Goal: Transaction & Acquisition: Purchase product/service

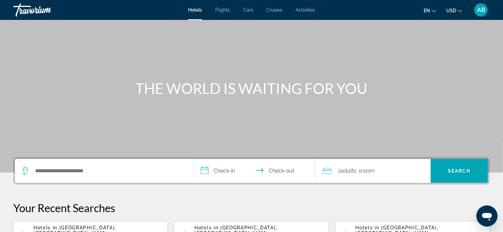
scroll to position [100, 0]
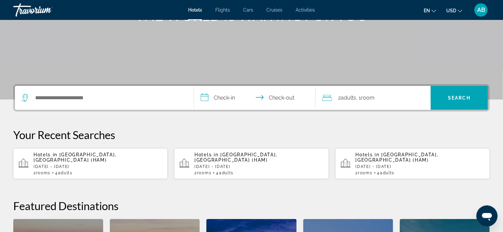
click at [102, 157] on div "Hotels in Hamburg, Germany (HAM) Tue, 18 Nov - Sun, 23 Nov 2 Room rooms 4 Adult…" at bounding box center [98, 163] width 129 height 23
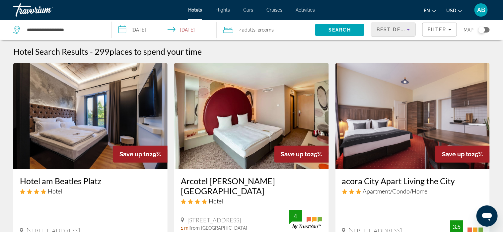
click at [409, 29] on icon "Sort by" at bounding box center [409, 30] width 8 height 8
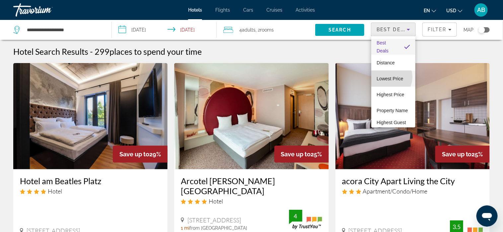
click at [388, 77] on span "Lowest Price" at bounding box center [390, 78] width 27 height 5
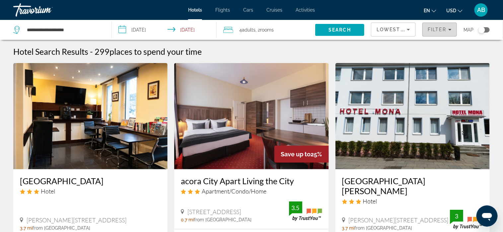
click at [437, 27] on span "Filter" at bounding box center [437, 29] width 19 height 5
click at [435, 29] on span "Filter" at bounding box center [437, 29] width 19 height 5
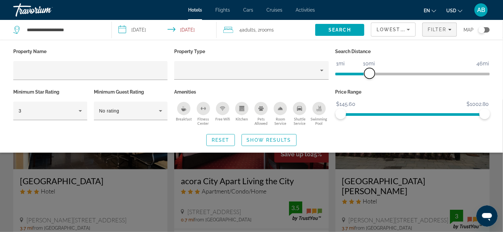
drag, startPoint x: 436, startPoint y: 73, endPoint x: 369, endPoint y: 78, distance: 66.5
click at [369, 78] on span "ngx-slider" at bounding box center [370, 73] width 11 height 11
click at [80, 110] on icon "Hotel Filters" at bounding box center [80, 111] width 3 height 2
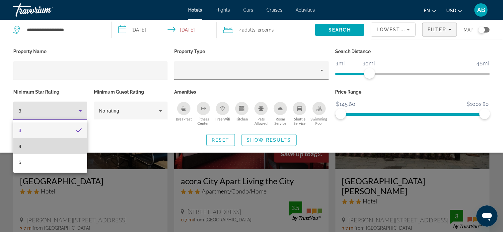
click at [65, 143] on mat-option "4" at bounding box center [50, 146] width 74 height 16
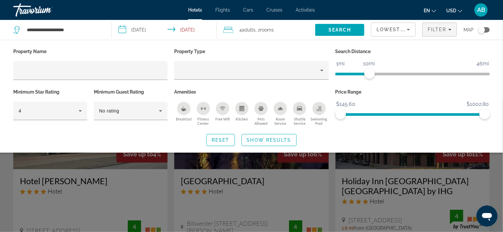
click at [253, 29] on span "Adults" at bounding box center [249, 29] width 14 height 5
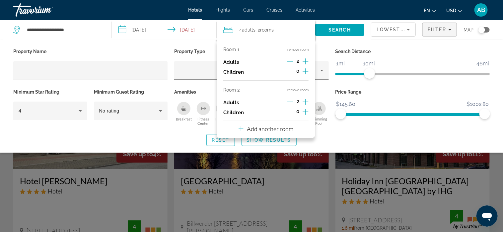
click at [299, 88] on button "remove room" at bounding box center [297, 90] width 21 height 4
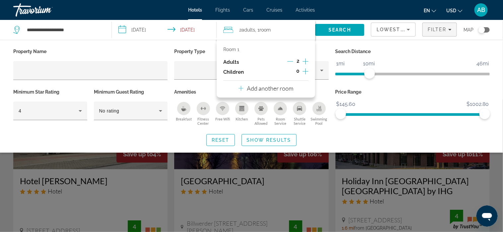
click at [307, 61] on icon "Increment adults" at bounding box center [306, 61] width 6 height 6
click at [327, 87] on p "Amenities" at bounding box center [251, 91] width 154 height 9
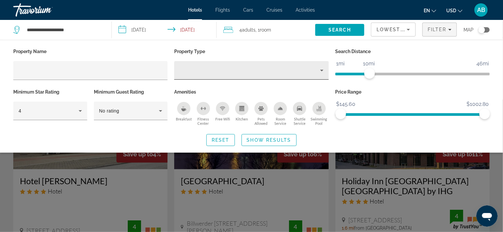
click at [323, 70] on icon "Property type" at bounding box center [321, 71] width 3 height 2
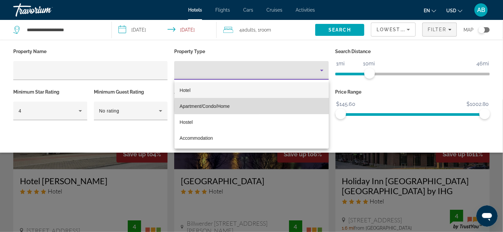
click at [277, 106] on mat-option "Apartment/Condo/Home" at bounding box center [252, 106] width 155 height 16
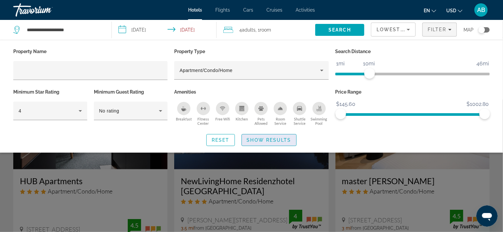
click at [266, 140] on span "Show Results" at bounding box center [269, 139] width 44 height 5
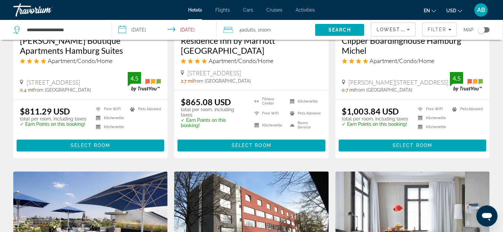
scroll to position [398, 0]
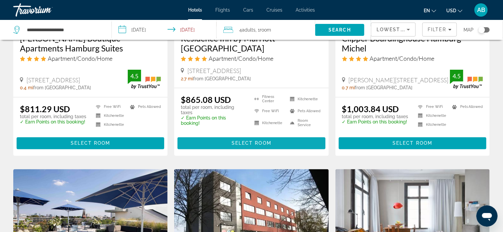
click at [239, 143] on span "Select Room" at bounding box center [252, 143] width 40 height 5
click at [0, 0] on div at bounding box center [0, 0] width 0 height 0
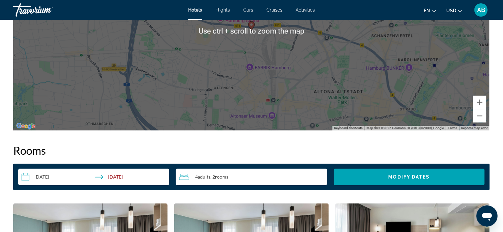
scroll to position [730, 0]
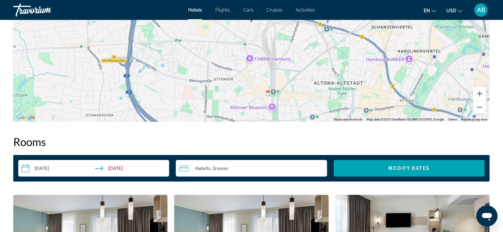
click at [199, 168] on span "Adults" at bounding box center [204, 168] width 13 height 6
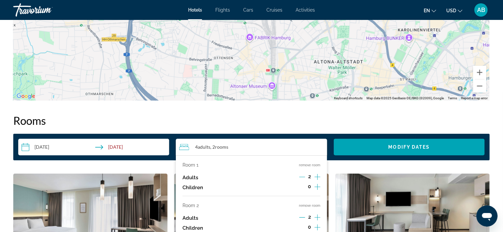
scroll to position [764, 0]
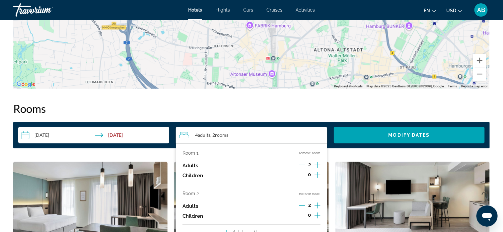
click at [303, 206] on icon "Decrement adults" at bounding box center [302, 206] width 6 height 6
click at [317, 165] on icon "Increment adults" at bounding box center [318, 165] width 6 height 6
click at [310, 193] on button "remove room" at bounding box center [309, 194] width 21 height 4
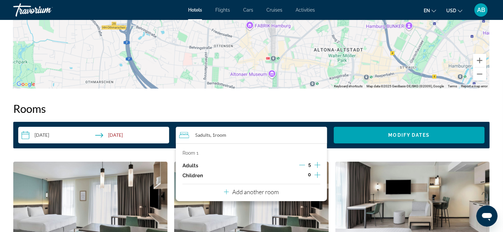
click at [302, 164] on icon "Decrement adults" at bounding box center [302, 165] width 6 height 6
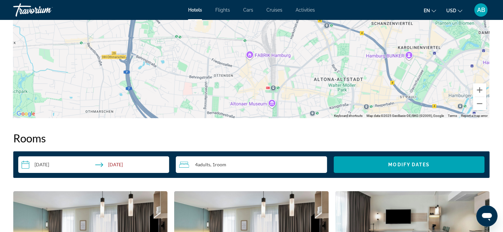
scroll to position [730, 0]
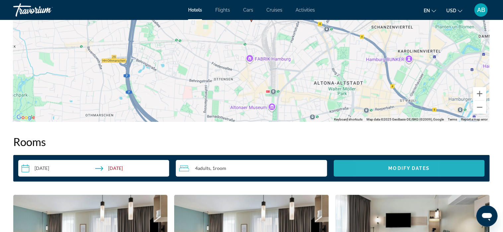
click at [378, 172] on span "Search widget" at bounding box center [409, 168] width 151 height 16
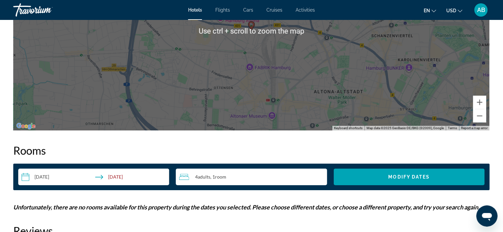
scroll to position [697, 0]
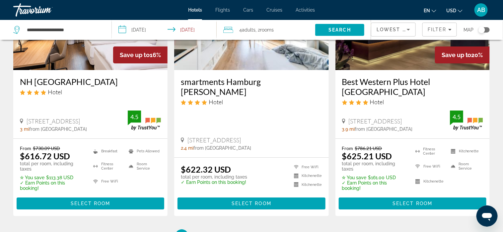
scroll to position [896, 0]
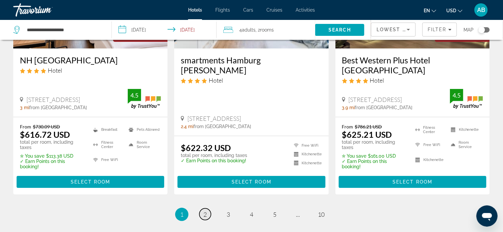
click at [205, 211] on span "2" at bounding box center [204, 214] width 3 height 7
click at [205, 208] on li "page 2" at bounding box center [205, 214] width 13 height 13
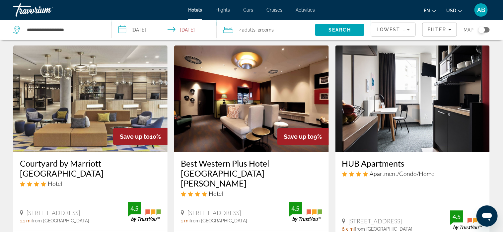
scroll to position [884, 0]
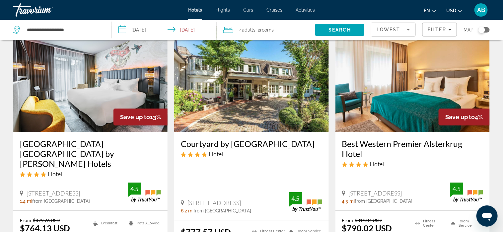
scroll to position [863, 0]
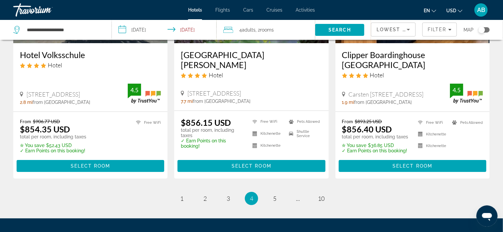
scroll to position [930, 0]
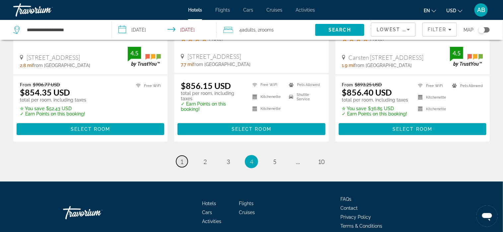
click at [181, 158] on span "1" at bounding box center [181, 161] width 3 height 7
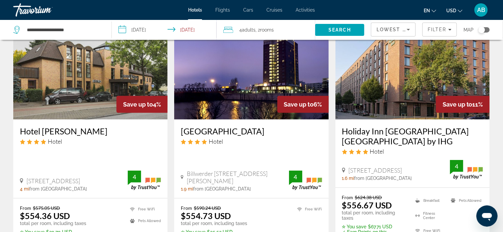
scroll to position [33, 0]
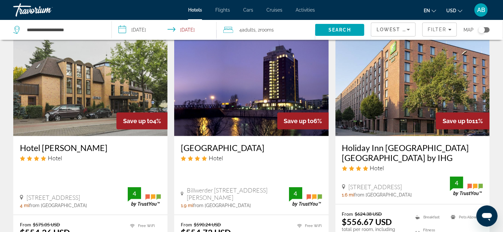
click at [231, 99] on img "Main content" at bounding box center [251, 83] width 154 height 106
click at [0, 0] on div at bounding box center [0, 0] width 0 height 0
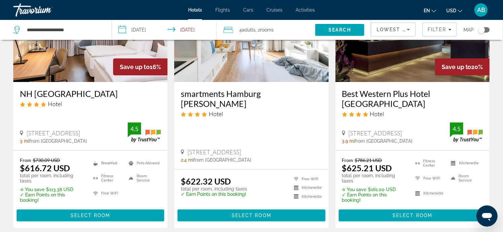
scroll to position [930, 0]
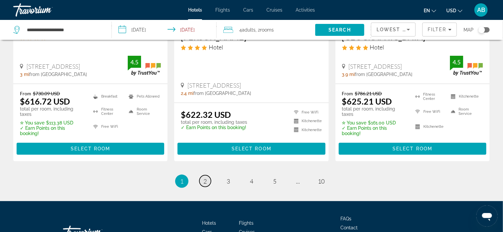
click at [206, 178] on span "2" at bounding box center [204, 181] width 3 height 7
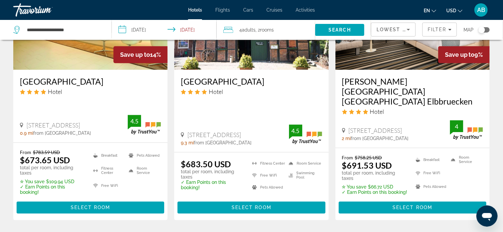
scroll to position [631, 0]
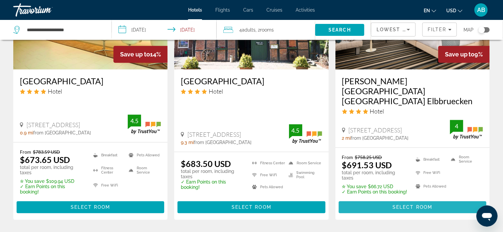
click at [414, 204] on span "Select Room" at bounding box center [413, 206] width 40 height 5
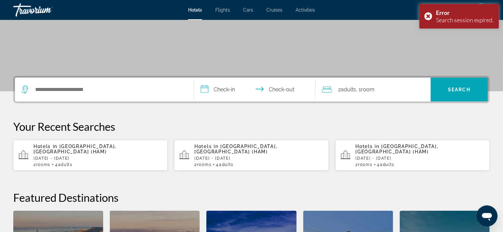
scroll to position [100, 0]
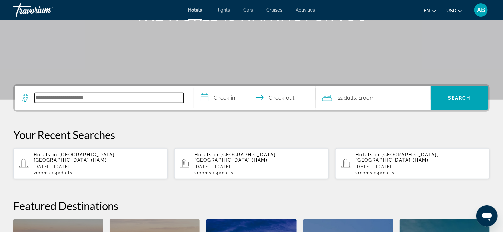
click at [118, 95] on input "Search hotel destination" at bounding box center [109, 98] width 149 height 10
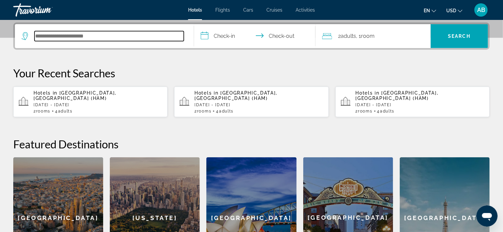
scroll to position [162, 0]
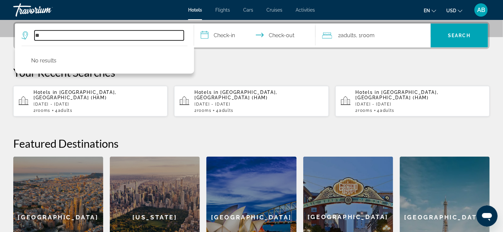
type input "*"
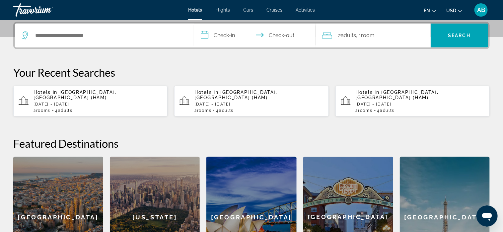
click at [196, 9] on span "Hotels" at bounding box center [195, 9] width 14 height 5
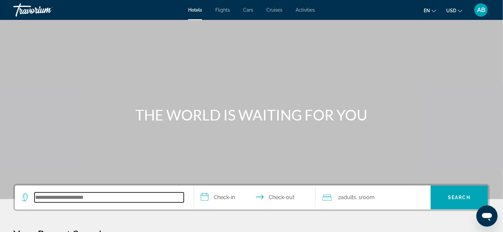
click at [100, 195] on input "Search hotel destination" at bounding box center [109, 198] width 149 height 10
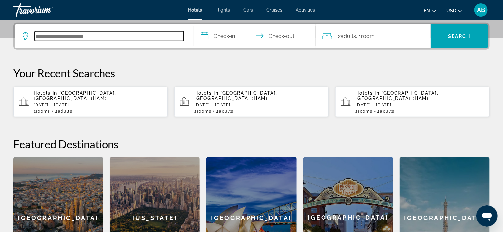
scroll to position [162, 0]
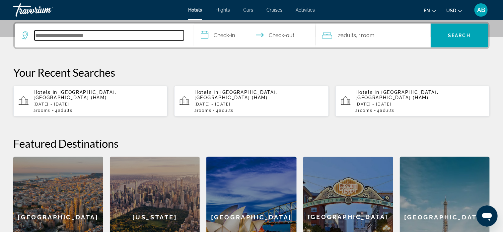
type input "*"
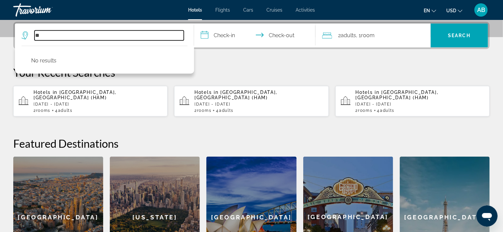
type input "*"
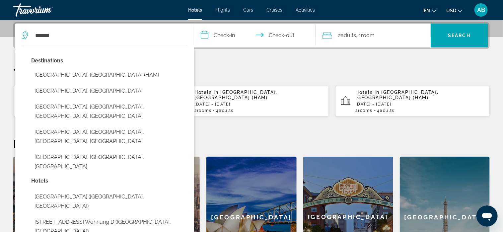
click at [82, 74] on button "Hamburg, Germany (HAM)" at bounding box center [109, 75] width 156 height 13
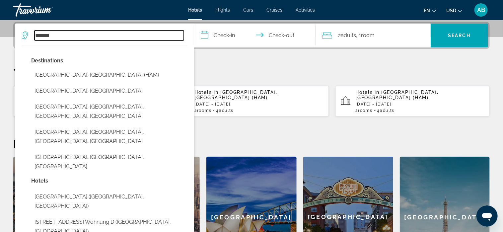
type input "**********"
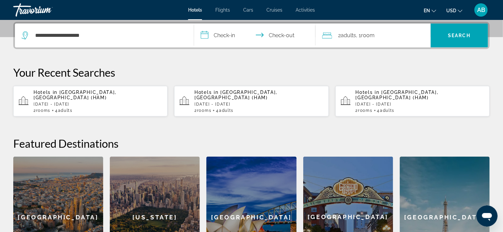
click at [219, 34] on input "**********" at bounding box center [256, 37] width 124 height 26
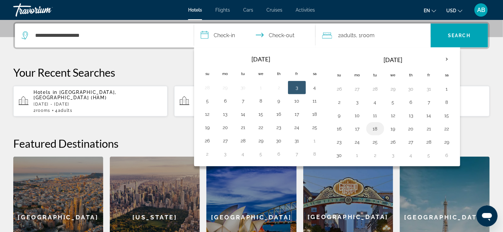
click at [376, 127] on button "18" at bounding box center [375, 128] width 11 height 9
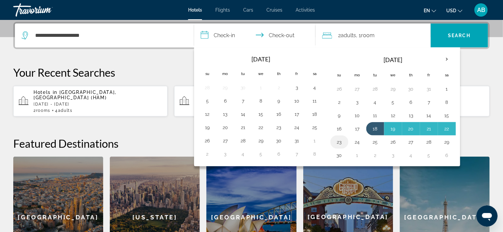
click at [339, 140] on button "23" at bounding box center [339, 141] width 11 height 9
type input "**********"
click at [339, 140] on h2 "Featured Destinations" at bounding box center [251, 143] width 477 height 13
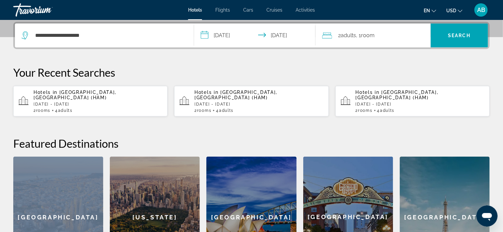
click at [348, 35] on span "Adults" at bounding box center [348, 35] width 15 height 6
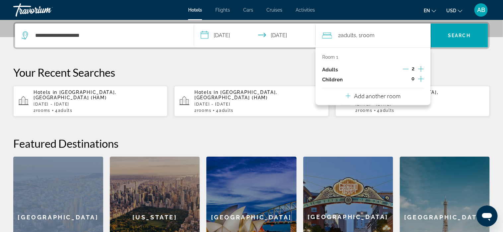
click at [348, 35] on span "Adults" at bounding box center [348, 35] width 15 height 6
click at [398, 95] on p "Add another room" at bounding box center [377, 95] width 46 height 7
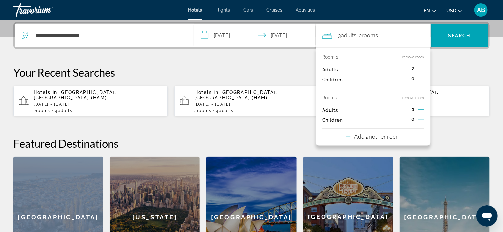
click at [423, 109] on icon "Increment adults" at bounding box center [421, 110] width 6 height 8
click at [407, 110] on icon "Decrement adults" at bounding box center [406, 110] width 6 height 6
click at [474, 117] on div "**********" at bounding box center [251, 150] width 503 height 256
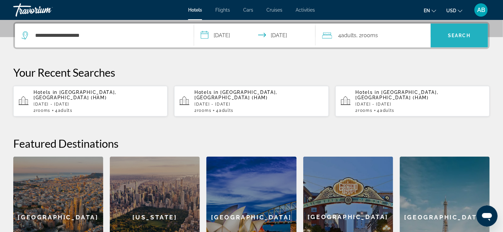
click at [458, 33] on span "Search" at bounding box center [459, 35] width 23 height 5
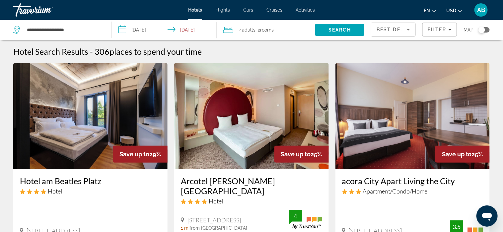
click at [387, 29] on span "Best Deals" at bounding box center [394, 29] width 35 height 5
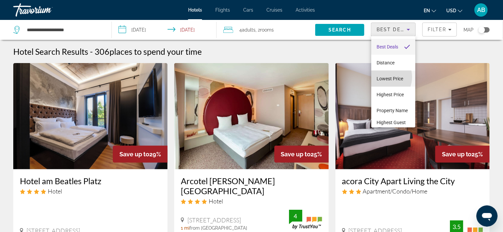
click at [383, 77] on span "Lowest Price" at bounding box center [390, 78] width 27 height 5
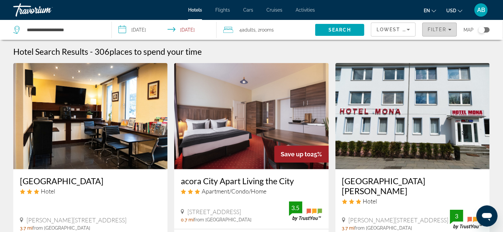
click at [437, 27] on span "Filter" at bounding box center [437, 29] width 19 height 5
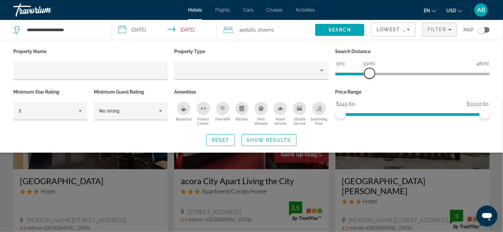
drag, startPoint x: 433, startPoint y: 72, endPoint x: 369, endPoint y: 72, distance: 63.7
click at [369, 72] on span "ngx-slider" at bounding box center [370, 73] width 11 height 11
click at [80, 111] on icon "Hotel Filters" at bounding box center [80, 111] width 3 height 2
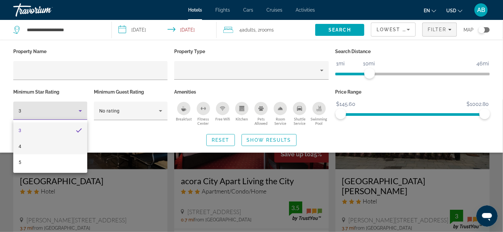
click at [60, 144] on mat-option "4" at bounding box center [50, 146] width 74 height 16
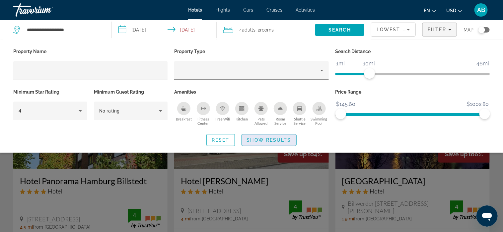
click at [268, 138] on span "Show Results" at bounding box center [269, 139] width 44 height 5
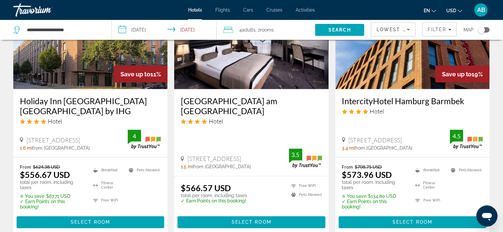
scroll to position [365, 0]
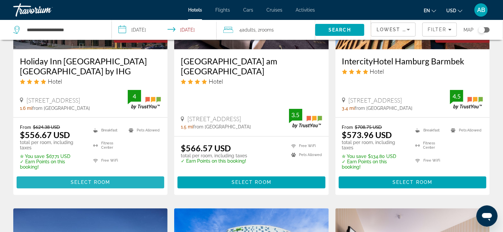
click at [100, 180] on span "Select Room" at bounding box center [91, 182] width 40 height 5
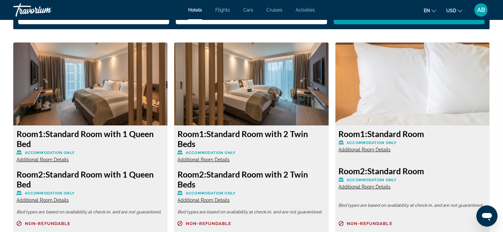
scroll to position [930, 0]
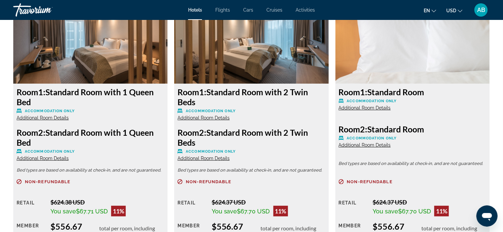
click at [210, 116] on span "Additional Room Details" at bounding box center [204, 117] width 52 height 5
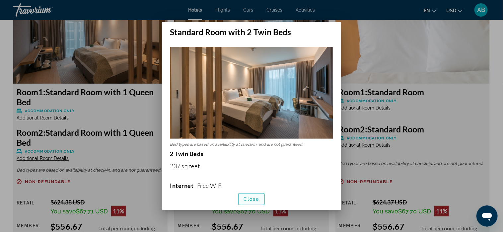
click at [252, 199] on span "Close" at bounding box center [252, 199] width 16 height 5
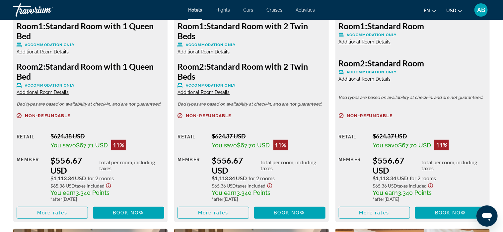
scroll to position [996, 0]
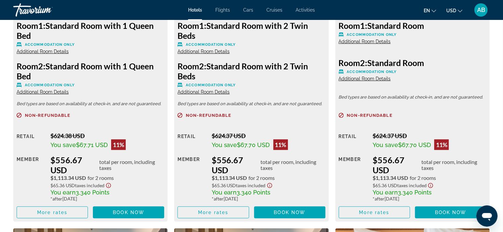
click at [198, 92] on span "Additional Room Details" at bounding box center [204, 91] width 52 height 5
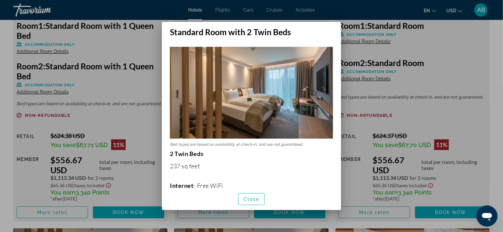
scroll to position [0, 0]
click at [250, 198] on span "Close" at bounding box center [252, 199] width 16 height 5
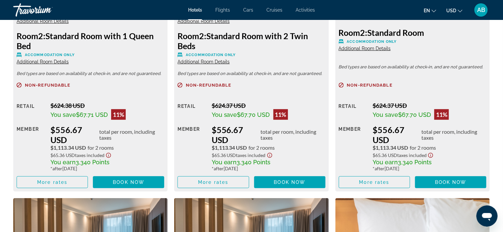
scroll to position [1062, 0]
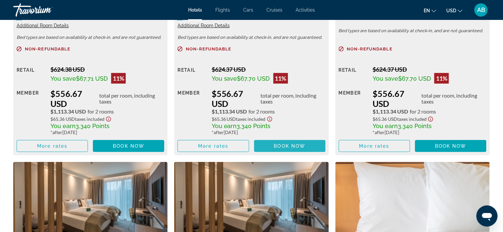
click at [285, 146] on span "Book now" at bounding box center [290, 145] width 32 height 5
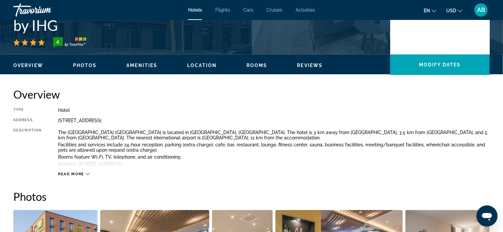
scroll to position [166, 0]
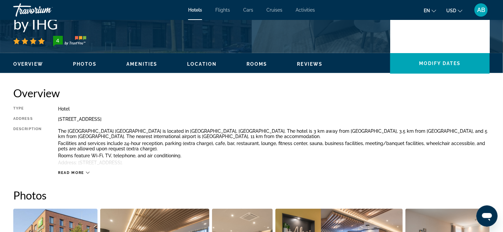
click at [86, 172] on icon "Main content" at bounding box center [88, 173] width 4 height 4
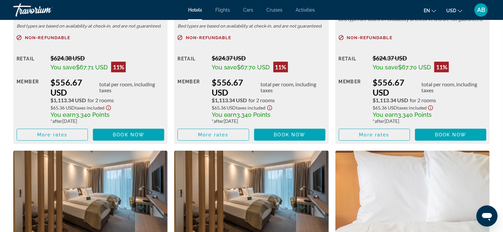
scroll to position [1062, 0]
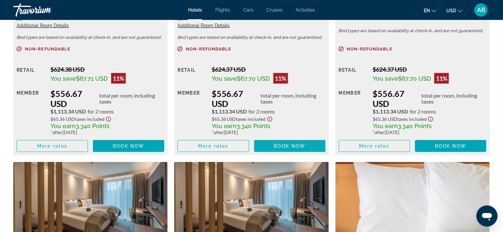
click at [290, 145] on span "Book now" at bounding box center [290, 145] width 32 height 5
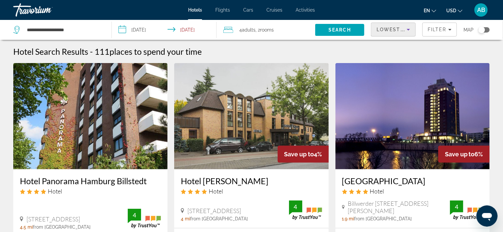
click at [393, 28] on span "Lowest Price" at bounding box center [398, 29] width 42 height 5
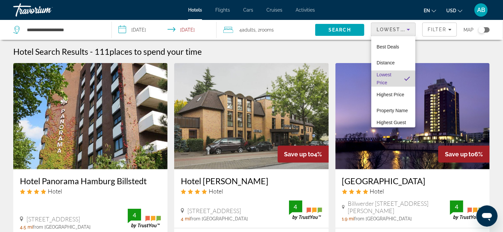
click at [393, 79] on span "Lowest Price" at bounding box center [388, 79] width 22 height 16
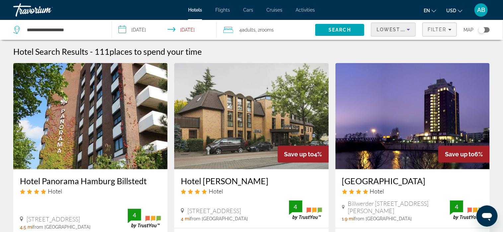
click at [433, 31] on span "Filter" at bounding box center [437, 29] width 19 height 5
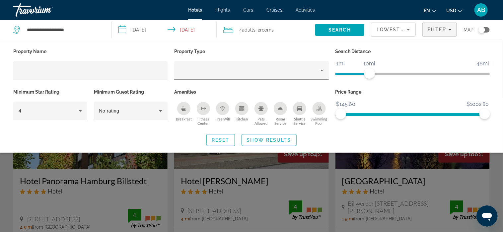
click at [185, 108] on icon "Breakfast" at bounding box center [183, 108] width 5 height 5
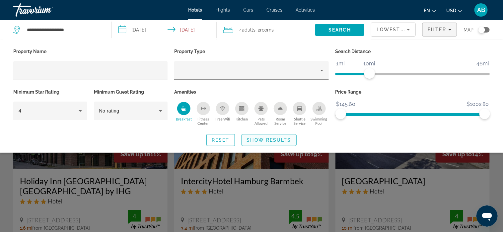
click at [269, 140] on span "Show Results" at bounding box center [269, 139] width 44 height 5
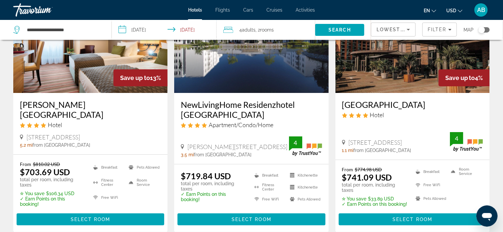
scroll to position [896, 0]
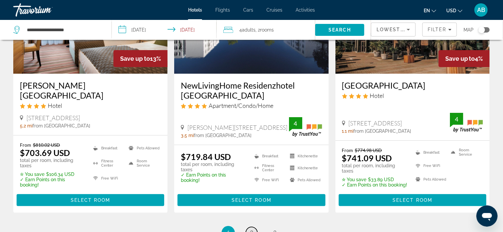
click at [249, 227] on link "page 2" at bounding box center [252, 233] width 12 height 12
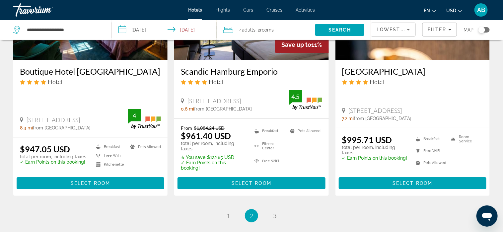
scroll to position [896, 0]
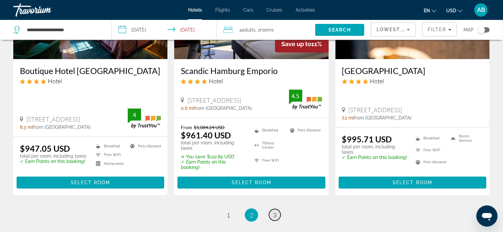
click at [274, 211] on span "3" at bounding box center [274, 214] width 3 height 7
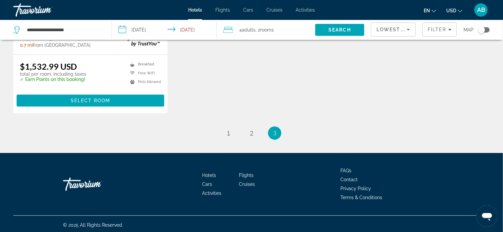
scroll to position [943, 0]
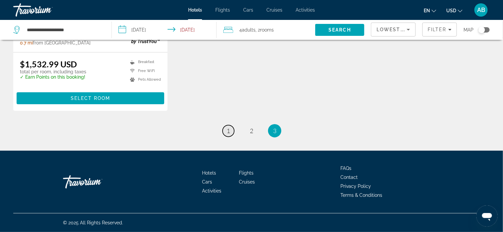
click at [228, 129] on span "1" at bounding box center [228, 130] width 3 height 7
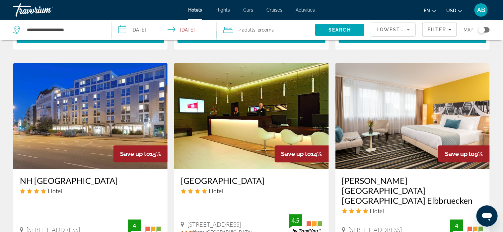
scroll to position [598, 0]
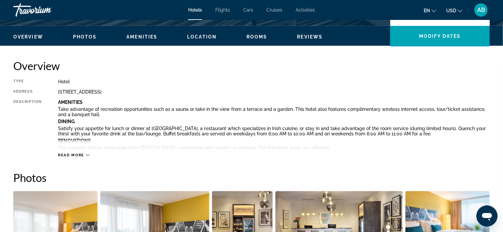
scroll to position [199, 0]
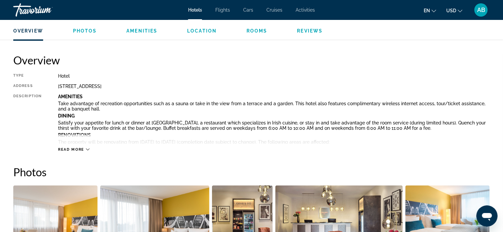
click at [87, 149] on icon "Main content" at bounding box center [88, 150] width 4 height 4
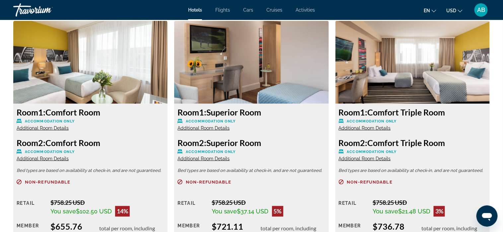
scroll to position [1228, 0]
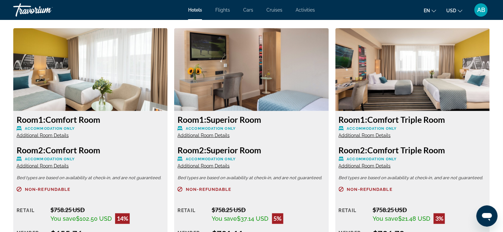
click at [60, 135] on span "Additional Room Details" at bounding box center [43, 135] width 52 height 5
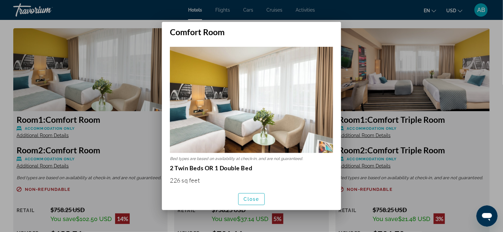
scroll to position [0, 0]
click at [253, 197] on span "Close" at bounding box center [252, 199] width 16 height 5
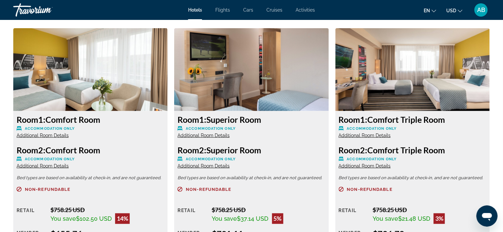
click at [31, 166] on span "Additional Room Details" at bounding box center [43, 165] width 52 height 5
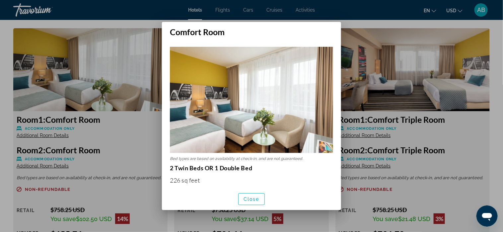
scroll to position [0, 0]
click at [250, 197] on span "Close" at bounding box center [252, 199] width 16 height 5
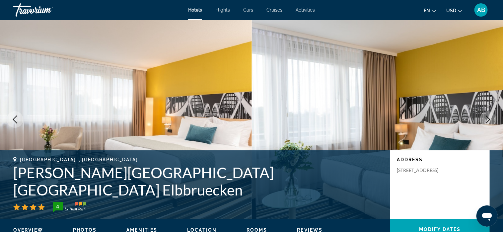
scroll to position [1228, 0]
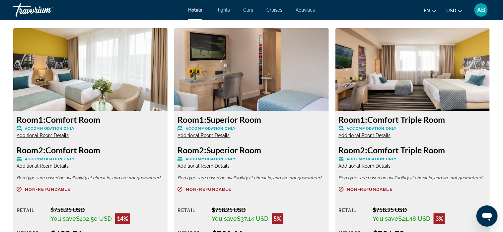
click at [203, 136] on span "Additional Room Details" at bounding box center [204, 135] width 52 height 5
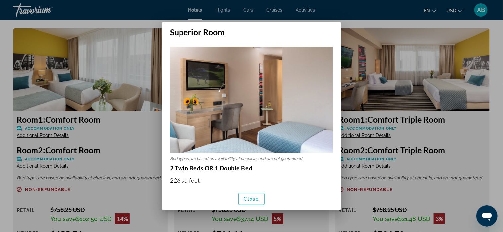
scroll to position [0, 0]
click at [250, 197] on span "Close" at bounding box center [252, 199] width 16 height 5
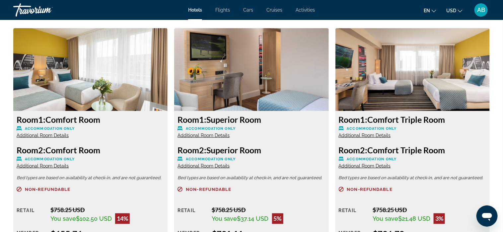
click at [364, 135] on span "Additional Room Details" at bounding box center [365, 135] width 52 height 5
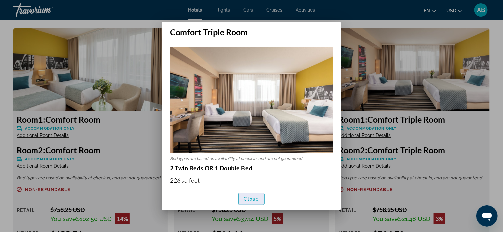
click at [253, 199] on span "Close" at bounding box center [252, 199] width 16 height 5
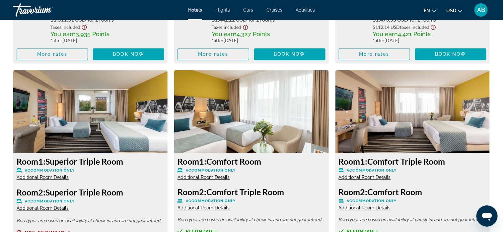
scroll to position [1494, 0]
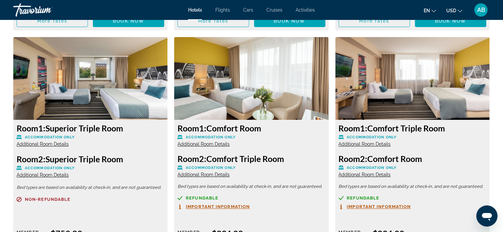
click at [43, 143] on span "Additional Room Details" at bounding box center [43, 143] width 52 height 5
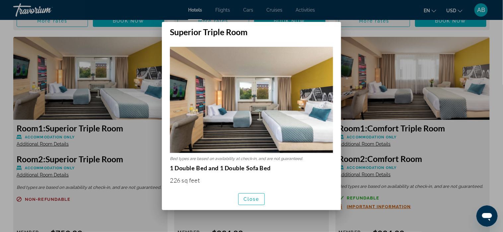
scroll to position [0, 0]
click at [255, 199] on span "Close" at bounding box center [252, 199] width 16 height 5
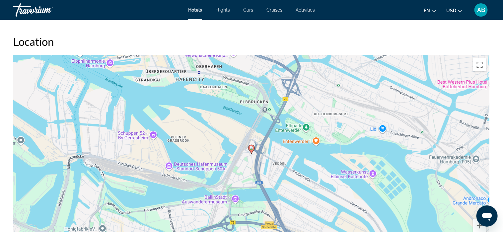
scroll to position [764, 0]
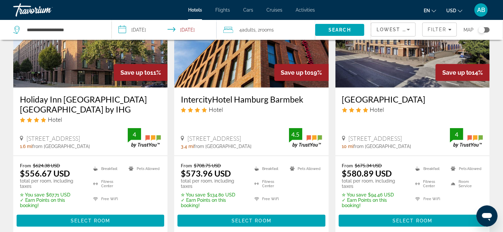
scroll to position [100, 0]
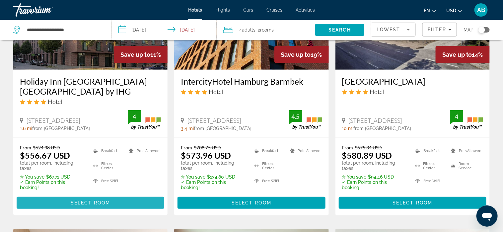
click at [80, 200] on span "Select Room" at bounding box center [91, 202] width 40 height 5
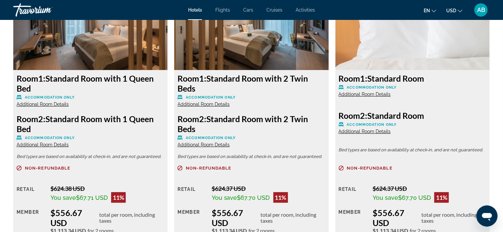
scroll to position [963, 0]
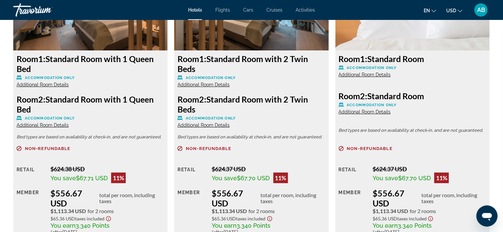
click at [200, 84] on span "Additional Room Details" at bounding box center [204, 84] width 52 height 5
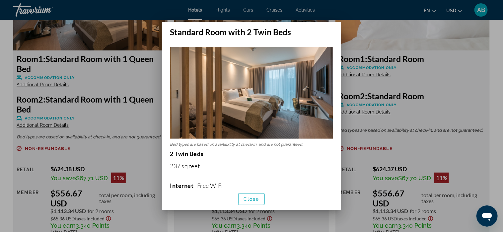
scroll to position [0, 0]
click at [255, 198] on span "Close" at bounding box center [252, 199] width 16 height 5
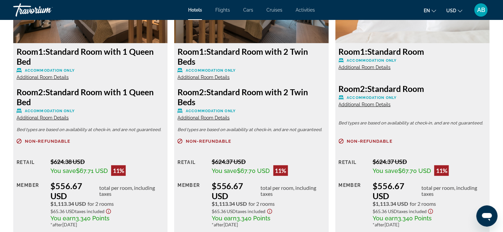
scroll to position [963, 0]
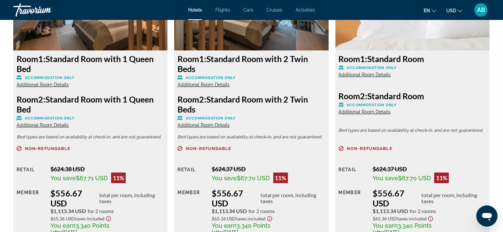
click at [206, 125] on span "Additional Room Details" at bounding box center [204, 124] width 52 height 5
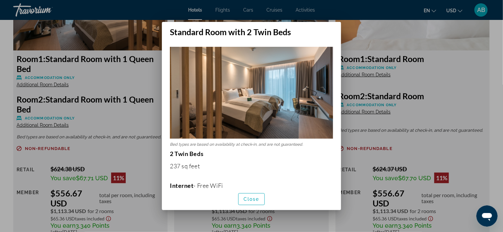
scroll to position [0, 0]
click at [258, 197] on span "Close" at bounding box center [252, 199] width 16 height 5
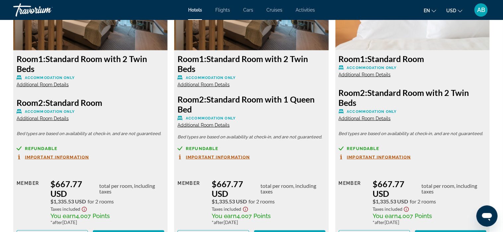
scroll to position [1261, 0]
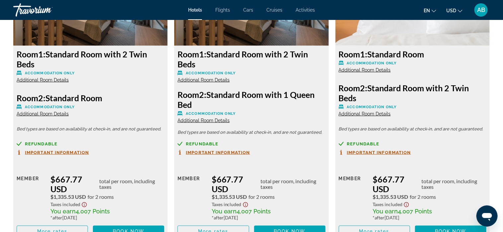
click at [213, 79] on span "Additional Room Details" at bounding box center [204, 79] width 52 height 5
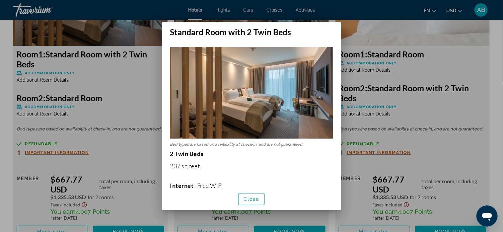
scroll to position [0, 0]
click at [253, 198] on span "Close" at bounding box center [252, 199] width 16 height 5
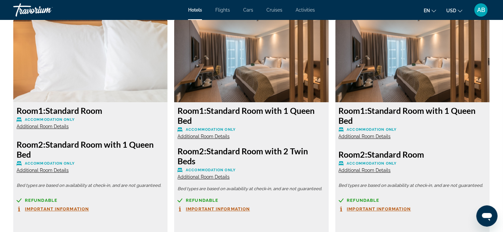
scroll to position [1527, 0]
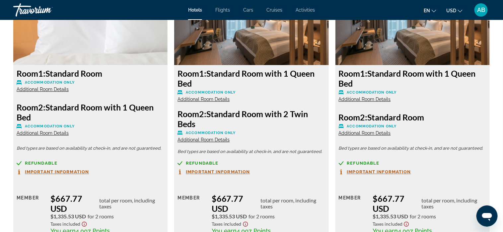
click at [208, 99] on span "Additional Room Details" at bounding box center [204, 99] width 52 height 5
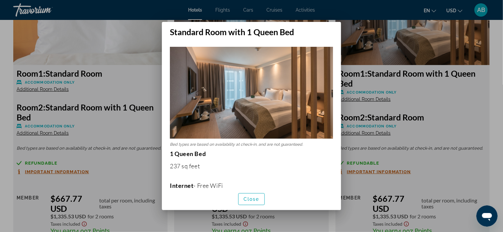
scroll to position [0, 0]
click at [252, 197] on span "Close" at bounding box center [252, 199] width 16 height 5
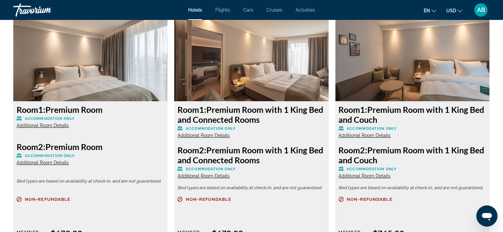
scroll to position [1793, 0]
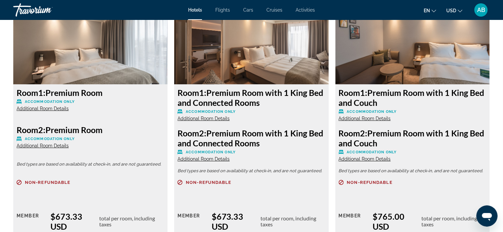
click at [214, 118] on span "Additional Room Details" at bounding box center [204, 118] width 52 height 5
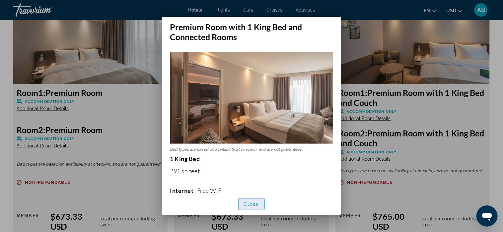
click at [248, 202] on span "Close" at bounding box center [252, 204] width 16 height 5
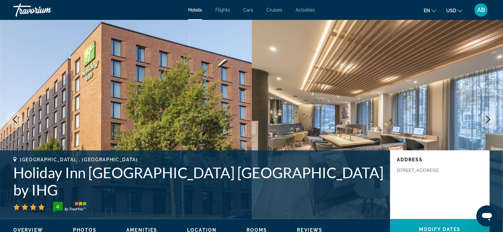
scroll to position [1793, 0]
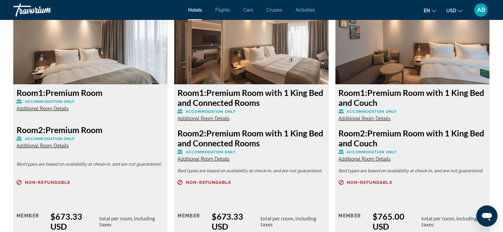
click at [211, 158] on span "Additional Room Details" at bounding box center [204, 158] width 52 height 5
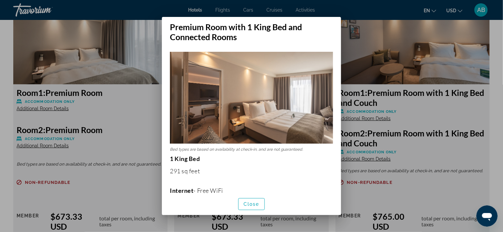
scroll to position [0, 0]
click at [251, 203] on span "Close" at bounding box center [252, 204] width 16 height 5
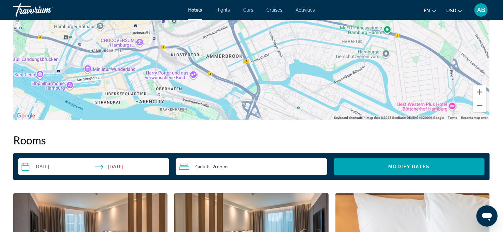
scroll to position [730, 0]
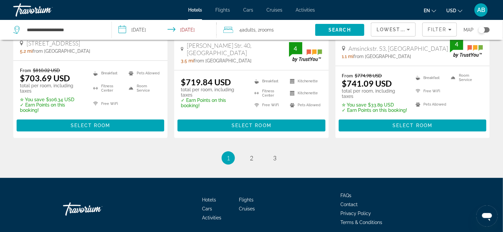
scroll to position [955, 0]
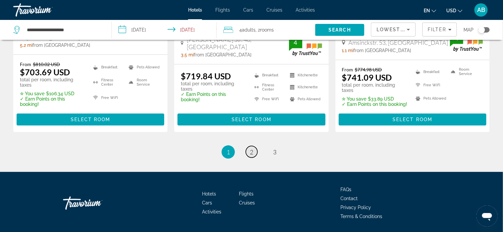
click at [251, 148] on span "2" at bounding box center [251, 151] width 3 height 7
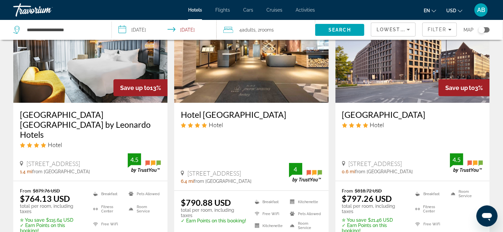
scroll to position [100, 0]
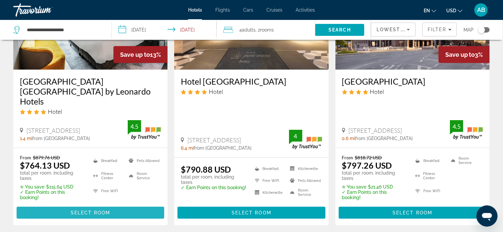
click at [107, 210] on span "Select Room" at bounding box center [91, 212] width 40 height 5
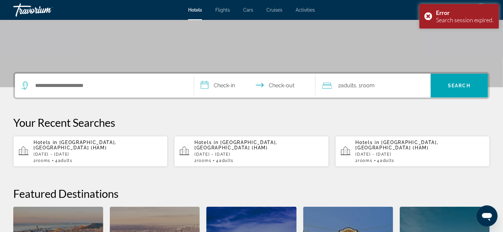
scroll to position [133, 0]
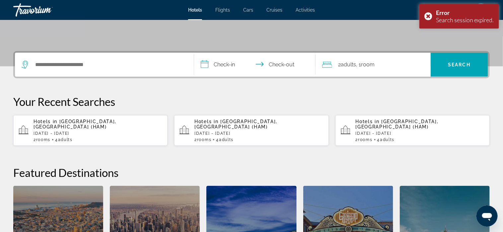
click at [91, 124] on div "Hotels in Hamburg, Germany (HAM) Tue, 18 Nov - Sun, 23 Nov 2 Room rooms 4 Adult…" at bounding box center [98, 130] width 129 height 23
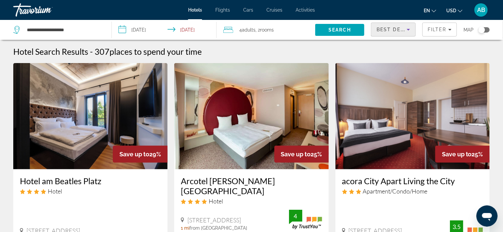
click at [393, 28] on span "Best Deals" at bounding box center [394, 29] width 35 height 5
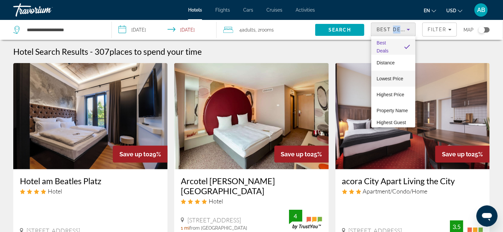
click at [391, 78] on span "Lowest Price" at bounding box center [390, 78] width 27 height 5
click at [391, 78] on span "Lowest Price" at bounding box center [390, 79] width 27 height 8
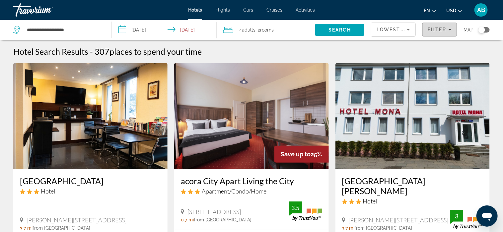
click at [437, 30] on span "Filter" at bounding box center [437, 29] width 19 height 5
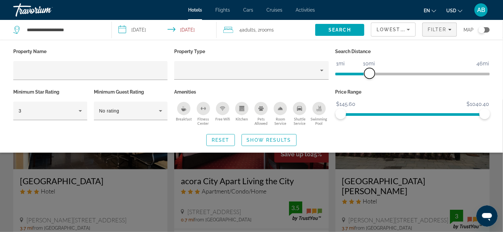
drag, startPoint x: 436, startPoint y: 73, endPoint x: 369, endPoint y: 75, distance: 67.1
click at [369, 75] on span "ngx-slider" at bounding box center [370, 73] width 11 height 11
click at [80, 110] on icon "Hotel Filters" at bounding box center [80, 111] width 3 height 2
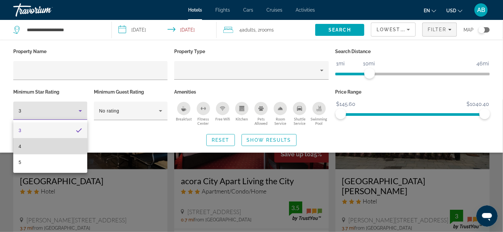
click at [66, 144] on mat-option "4" at bounding box center [50, 146] width 74 height 16
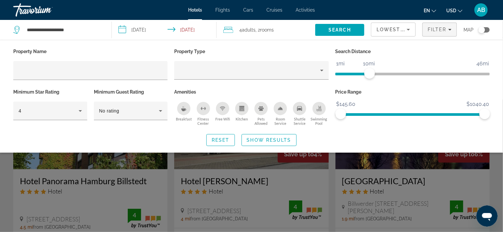
click at [181, 107] on icon "Breakfast" at bounding box center [183, 108] width 5 height 5
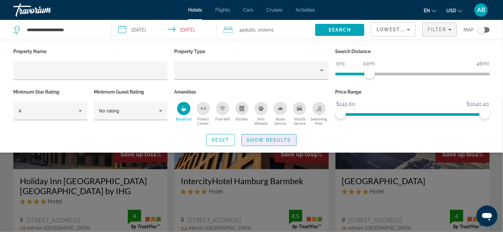
click at [263, 141] on span "Show Results" at bounding box center [269, 139] width 44 height 5
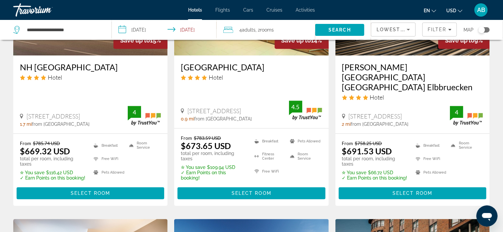
scroll to position [631, 0]
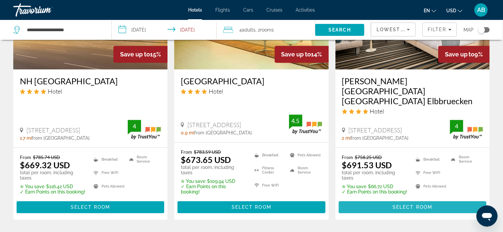
click at [419, 204] on span "Select Room" at bounding box center [413, 206] width 40 height 5
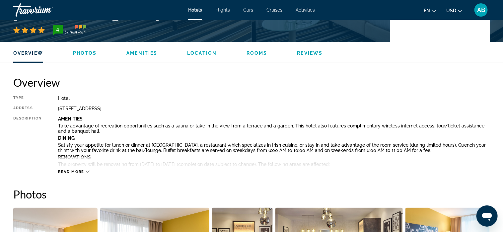
scroll to position [199, 0]
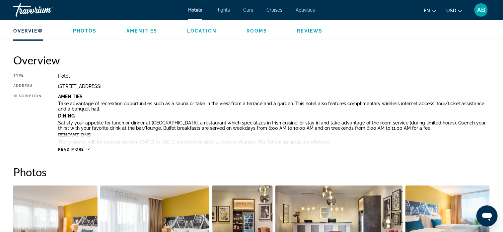
click at [87, 150] on icon "Main content" at bounding box center [88, 150] width 4 height 4
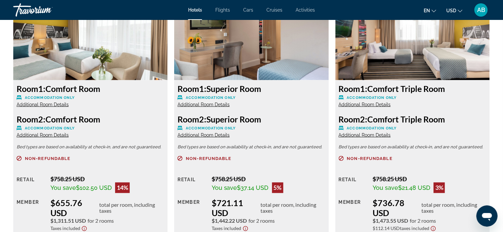
scroll to position [1261, 0]
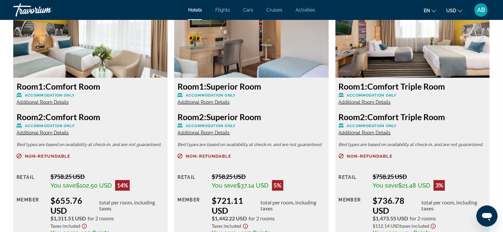
click at [49, 102] on span "Additional Room Details" at bounding box center [43, 102] width 52 height 5
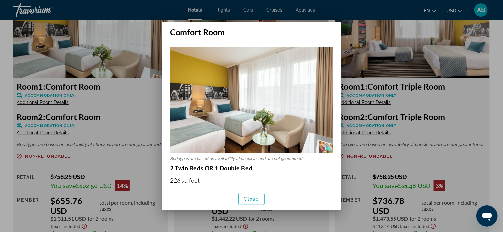
scroll to position [0, 0]
click at [250, 199] on span "Close" at bounding box center [252, 199] width 16 height 5
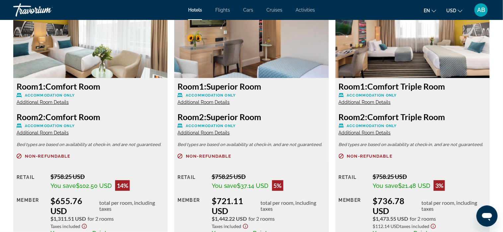
scroll to position [1261, 0]
click at [208, 102] on span "Additional Room Details" at bounding box center [204, 102] width 52 height 5
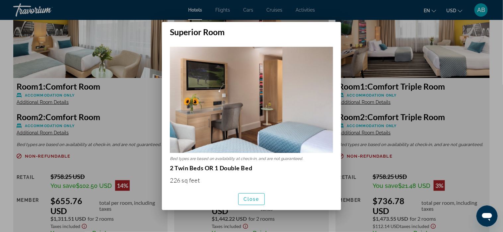
scroll to position [0, 0]
click at [253, 199] on span "Close" at bounding box center [252, 199] width 16 height 5
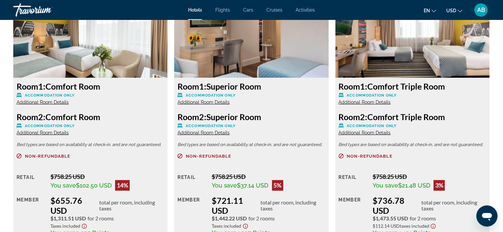
click at [370, 101] on span "Additional Room Details" at bounding box center [365, 102] width 52 height 5
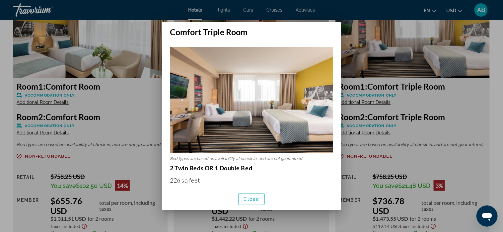
scroll to position [0, 0]
click at [246, 198] on span "Close" at bounding box center [252, 199] width 16 height 5
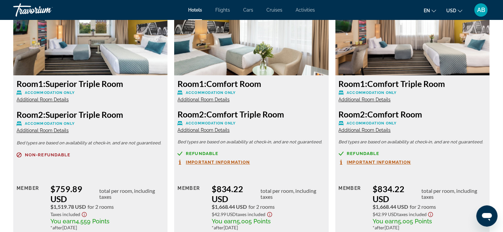
scroll to position [1527, 0]
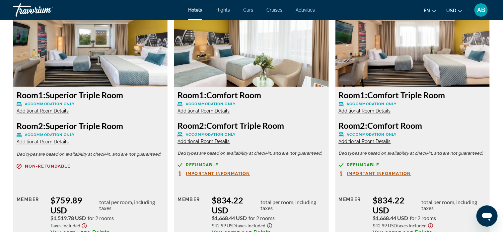
click at [52, 110] on span "Additional Room Details" at bounding box center [43, 110] width 52 height 5
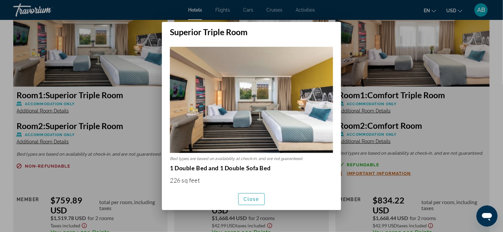
scroll to position [0, 0]
click at [258, 198] on span "Close" at bounding box center [252, 199] width 16 height 5
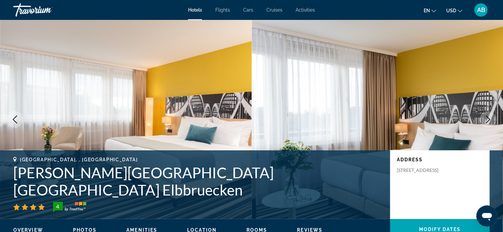
scroll to position [1527, 0]
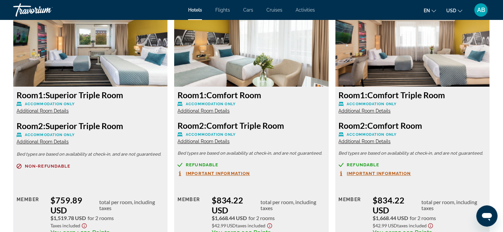
click at [206, 111] on span "Additional Room Details" at bounding box center [204, 110] width 52 height 5
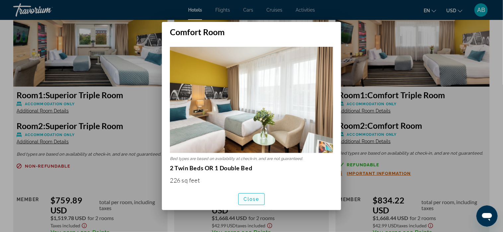
click at [250, 197] on span "Close" at bounding box center [252, 199] width 16 height 5
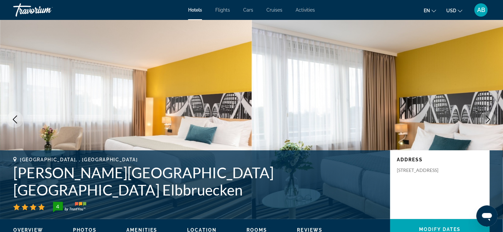
scroll to position [1527, 0]
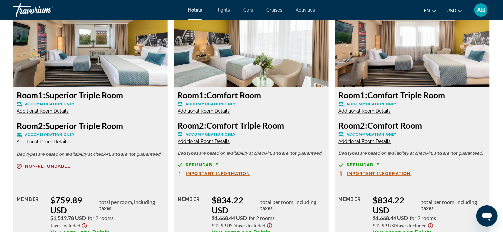
click at [366, 110] on span "Additional Room Details" at bounding box center [365, 110] width 52 height 5
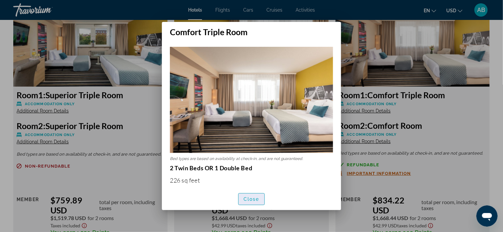
click at [257, 199] on span "Close" at bounding box center [252, 199] width 16 height 5
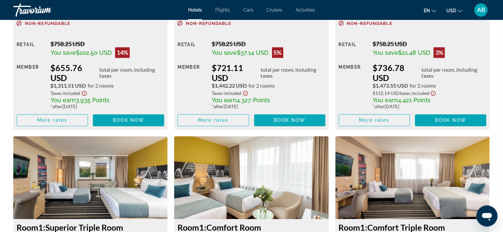
scroll to position [1494, 0]
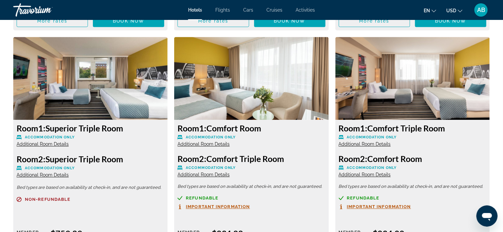
click at [214, 144] on span "Additional Room Details" at bounding box center [204, 143] width 52 height 5
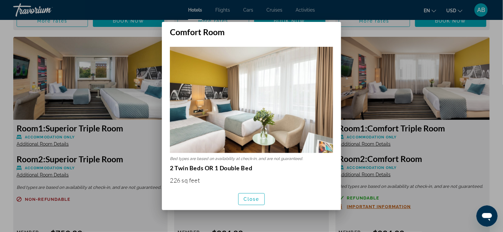
scroll to position [0, 0]
click at [249, 199] on span "Close" at bounding box center [252, 199] width 16 height 5
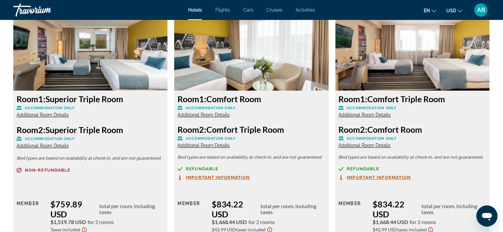
scroll to position [1560, 0]
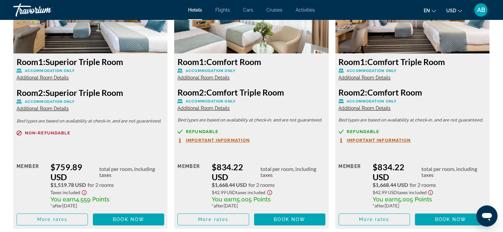
click at [45, 77] on span "Additional Room Details" at bounding box center [43, 77] width 52 height 5
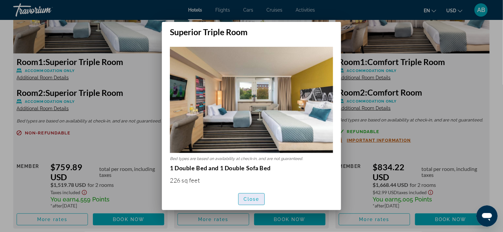
click at [251, 199] on span "Close" at bounding box center [252, 199] width 16 height 5
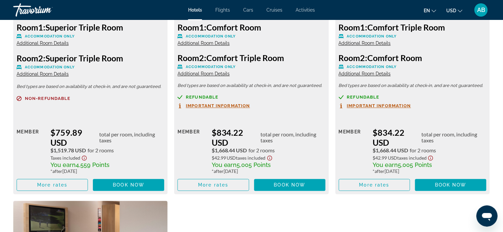
scroll to position [1592, 0]
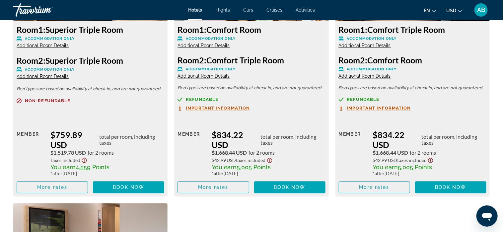
click at [44, 44] on span "Additional Room Details" at bounding box center [43, 45] width 52 height 5
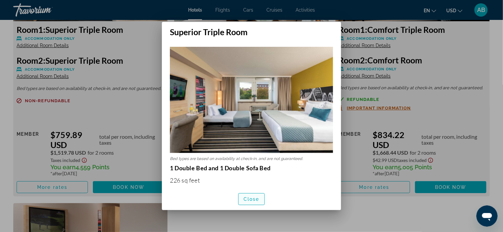
click at [254, 197] on span "Close" at bounding box center [252, 199] width 16 height 5
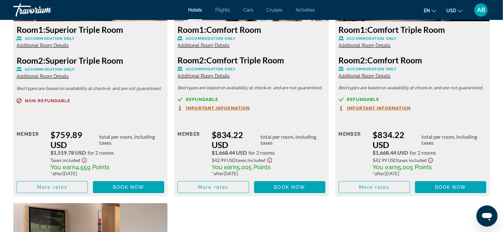
click at [254, 197] on span "Close" at bounding box center [252, 199] width 16 height 5
click at [43, 77] on span "Additional Room Details" at bounding box center [43, 76] width 52 height 5
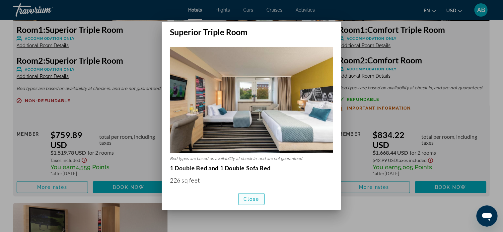
click at [252, 198] on span "Close" at bounding box center [252, 199] width 16 height 5
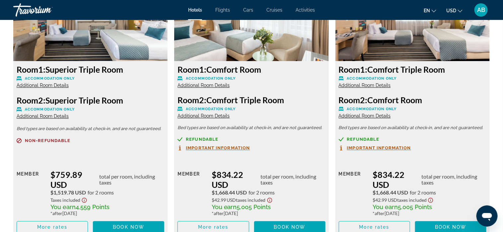
scroll to position [1559, 0]
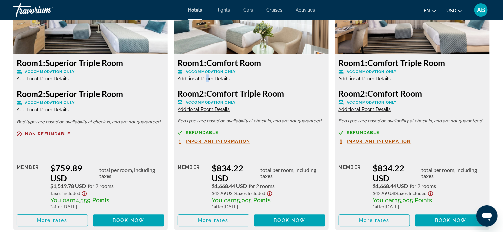
click at [208, 78] on span "Additional Room Details" at bounding box center [204, 78] width 52 height 5
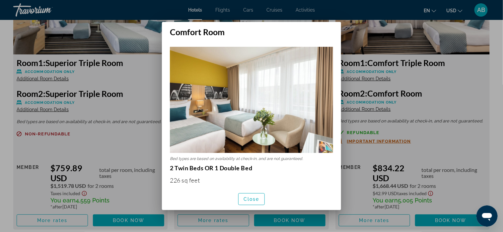
scroll to position [0, 0]
click at [249, 198] on span "Close" at bounding box center [252, 199] width 16 height 5
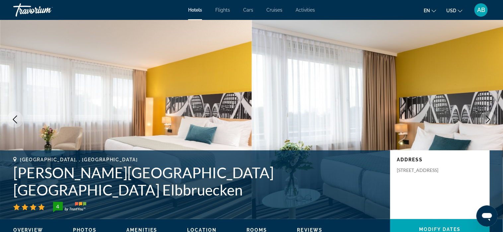
scroll to position [1559, 0]
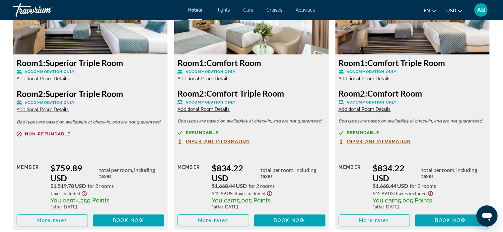
click at [206, 107] on span "Additional Room Details" at bounding box center [204, 109] width 52 height 5
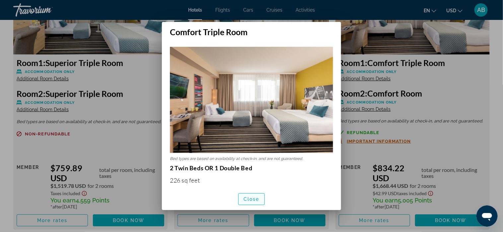
click at [257, 199] on span "Close" at bounding box center [252, 199] width 16 height 5
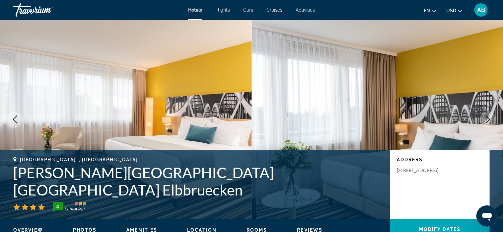
scroll to position [1559, 0]
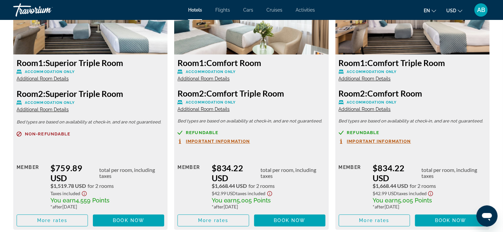
click at [371, 78] on span "Additional Room Details" at bounding box center [365, 78] width 52 height 5
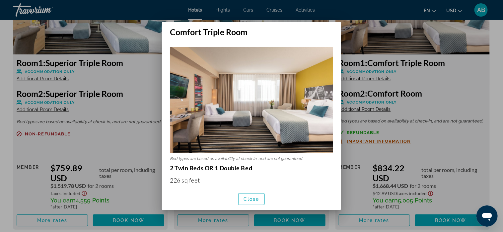
scroll to position [0, 0]
click at [256, 195] on span "button" at bounding box center [252, 199] width 26 height 16
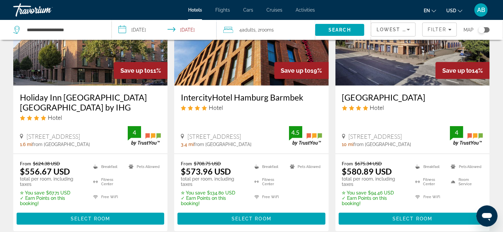
scroll to position [100, 0]
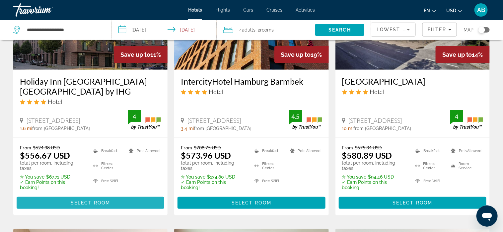
click at [99, 200] on span "Select Room" at bounding box center [91, 202] width 40 height 5
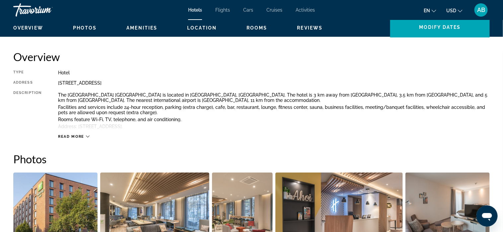
scroll to position [232, 0]
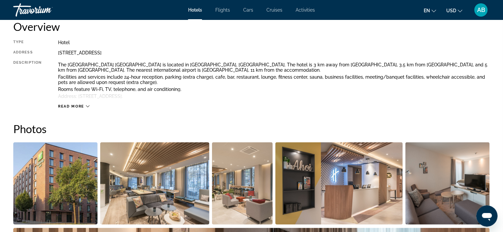
click at [87, 106] on icon "Main content" at bounding box center [88, 107] width 4 height 4
click at [80, 106] on span "Read less" at bounding box center [70, 106] width 25 height 4
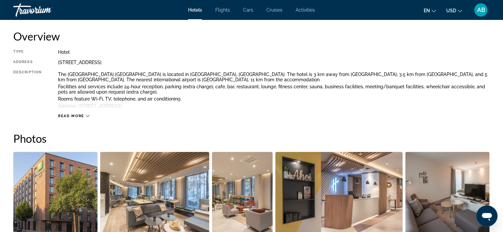
click at [88, 115] on icon "Main content" at bounding box center [88, 116] width 4 height 4
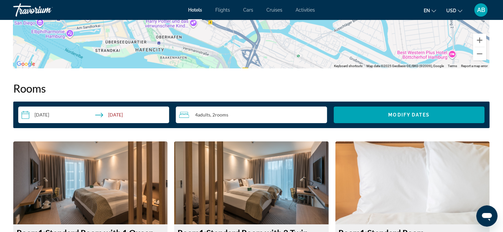
scroll to position [887, 0]
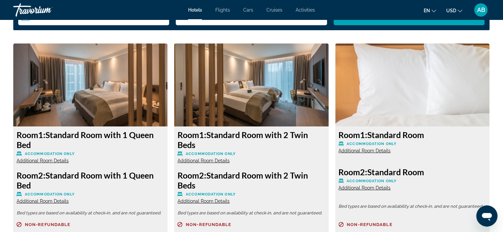
click at [211, 161] on span "Additional Room Details" at bounding box center [204, 160] width 52 height 5
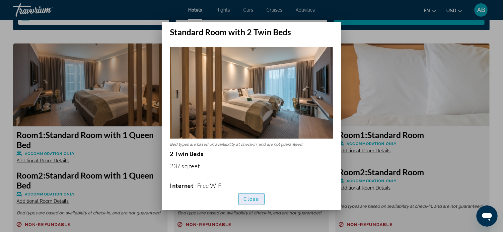
click at [251, 198] on span "Close" at bounding box center [252, 199] width 16 height 5
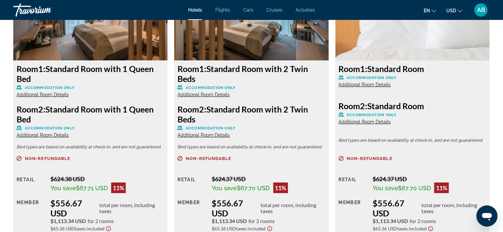
scroll to position [953, 0]
click at [208, 135] on span "Additional Room Details" at bounding box center [204, 134] width 52 height 5
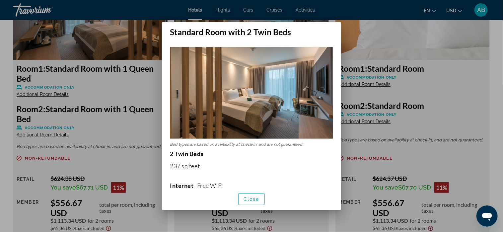
scroll to position [0, 0]
click at [250, 197] on span "Close" at bounding box center [252, 199] width 16 height 5
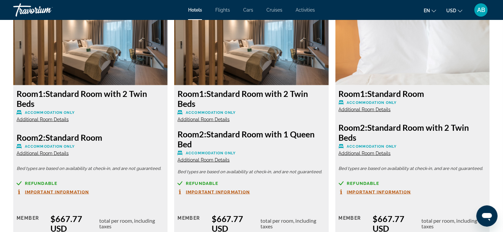
scroll to position [1219, 0]
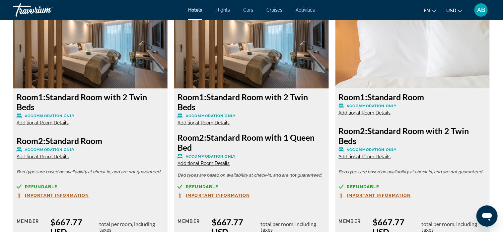
click at [213, 122] on span "Additional Room Details" at bounding box center [204, 122] width 52 height 5
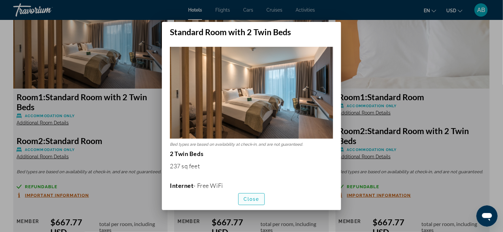
click at [252, 199] on span "Close" at bounding box center [252, 199] width 16 height 5
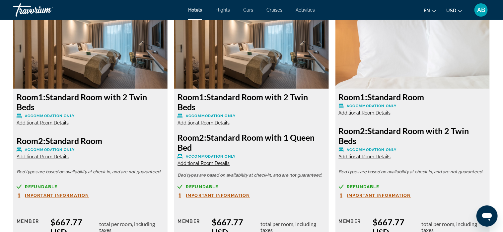
scroll to position [1219, 0]
click at [212, 163] on span "Additional Room Details" at bounding box center [204, 163] width 52 height 5
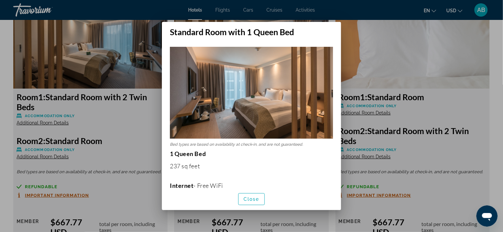
scroll to position [0, 0]
click at [250, 199] on span "Close" at bounding box center [252, 199] width 16 height 5
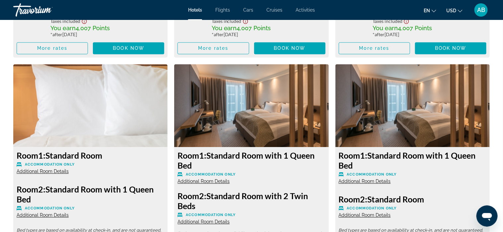
scroll to position [1484, 0]
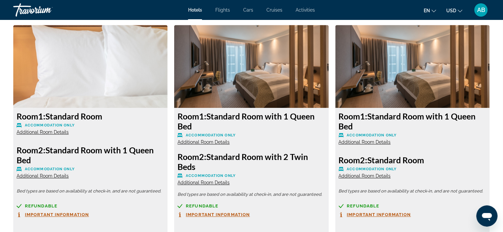
click at [209, 142] on span "Additional Room Details" at bounding box center [204, 141] width 52 height 5
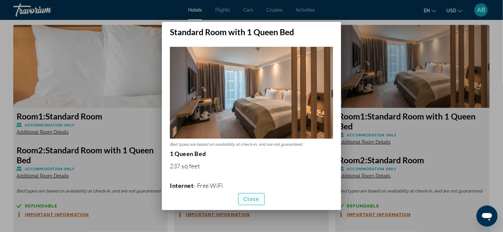
click at [250, 200] on span "Close" at bounding box center [252, 199] width 16 height 5
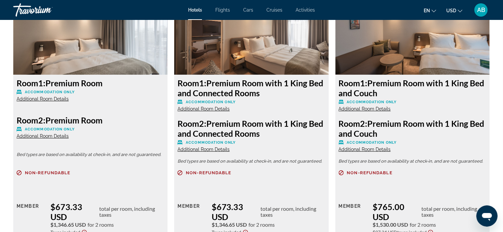
scroll to position [1816, 0]
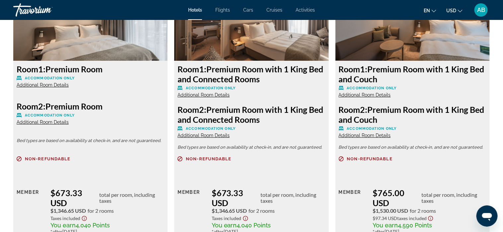
click at [210, 95] on span "Additional Room Details" at bounding box center [204, 94] width 52 height 5
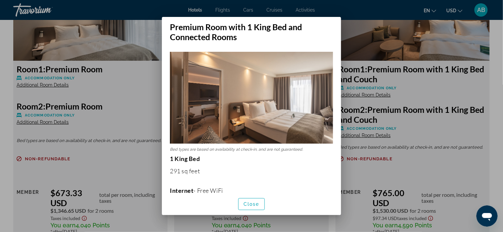
scroll to position [0, 0]
click at [251, 204] on span "Close" at bounding box center [252, 204] width 16 height 5
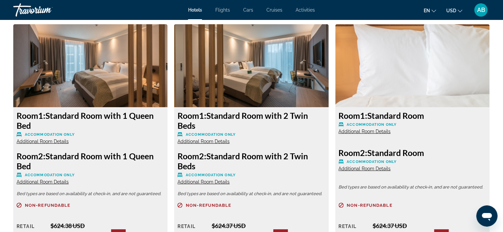
scroll to position [953, 0]
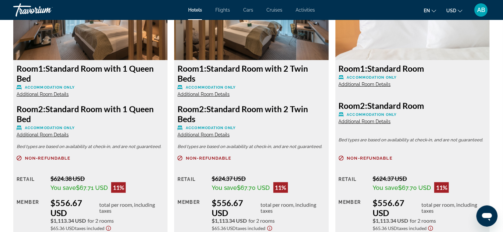
click at [208, 94] on span "Additional Room Details" at bounding box center [204, 94] width 52 height 5
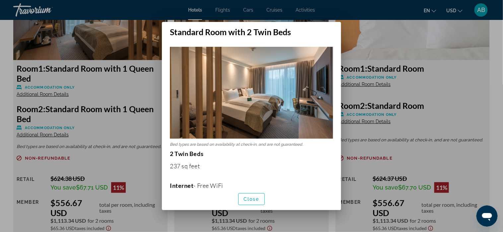
scroll to position [0, 0]
click at [252, 199] on span "Close" at bounding box center [252, 199] width 16 height 5
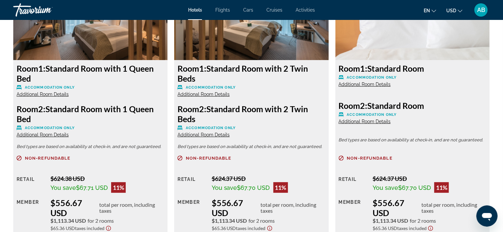
click at [202, 135] on span "Additional Room Details" at bounding box center [204, 134] width 52 height 5
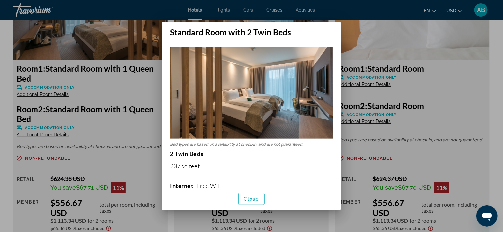
scroll to position [0, 0]
click at [258, 199] on span "Close" at bounding box center [252, 199] width 16 height 5
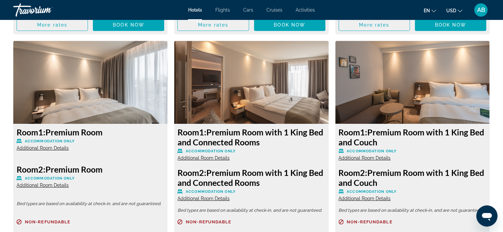
scroll to position [1750, 0]
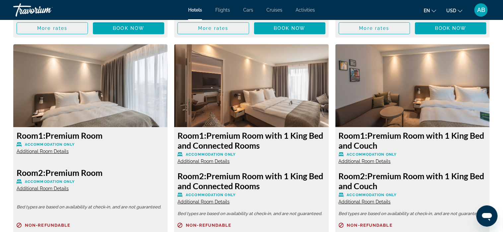
click at [36, 149] on span "Additional Room Details" at bounding box center [43, 151] width 52 height 5
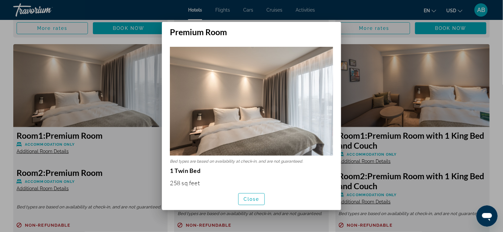
scroll to position [0, 0]
click at [249, 197] on span "Close" at bounding box center [252, 199] width 16 height 5
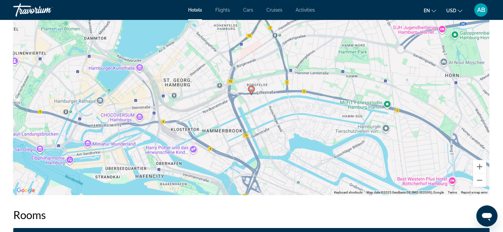
scroll to position [654, 0]
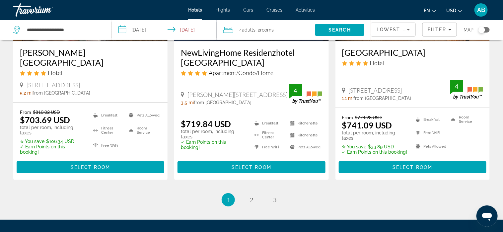
scroll to position [930, 0]
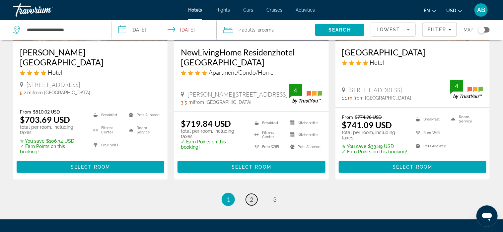
click at [254, 194] on link "page 2" at bounding box center [252, 200] width 12 height 12
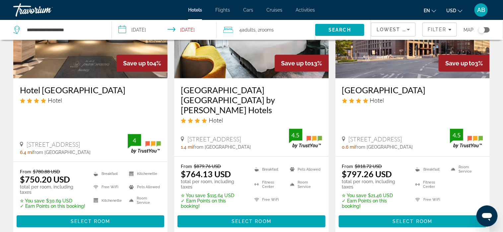
scroll to position [100, 0]
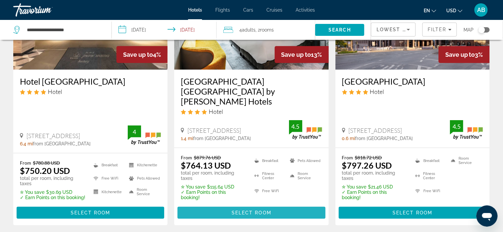
click at [251, 210] on span "Select Room" at bounding box center [252, 212] width 40 height 5
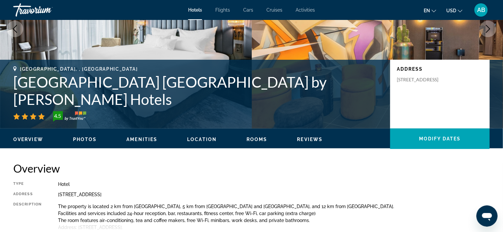
scroll to position [133, 0]
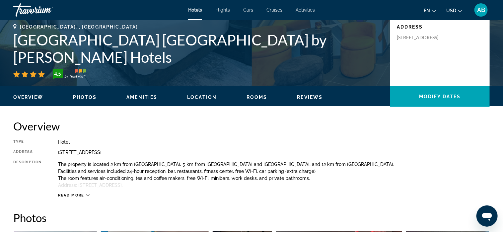
click at [82, 194] on span "Read more" at bounding box center [71, 195] width 26 height 4
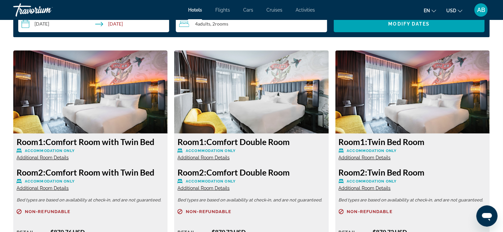
scroll to position [863, 0]
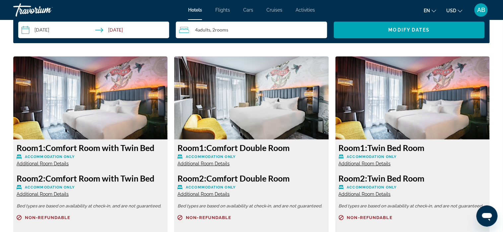
click at [45, 163] on span "Additional Room Details" at bounding box center [43, 163] width 52 height 5
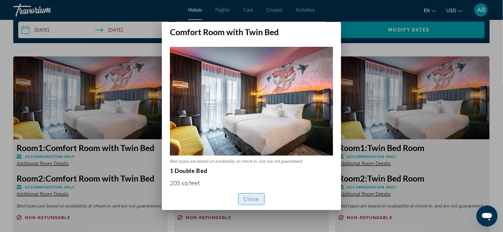
click at [255, 197] on span "Close" at bounding box center [252, 199] width 16 height 5
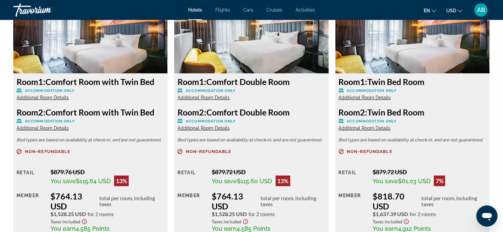
scroll to position [930, 0]
click at [203, 97] on span "Additional Room Details" at bounding box center [204, 97] width 52 height 5
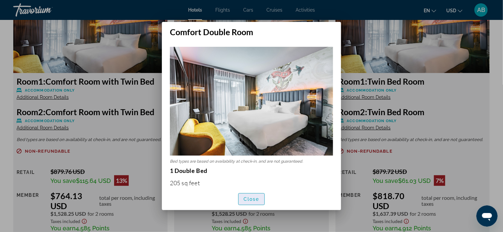
click at [247, 197] on span "Close" at bounding box center [252, 199] width 16 height 5
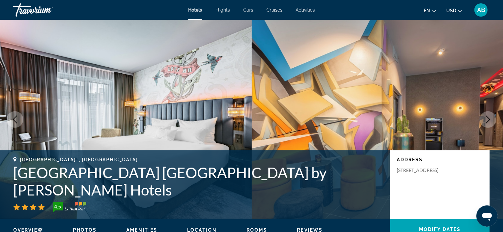
scroll to position [930, 0]
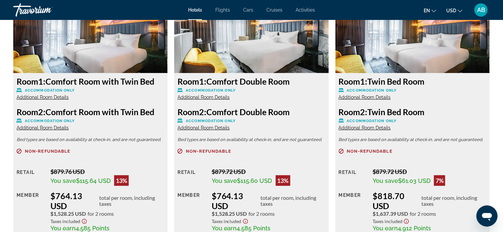
click at [370, 97] on span "Additional Room Details" at bounding box center [365, 97] width 52 height 5
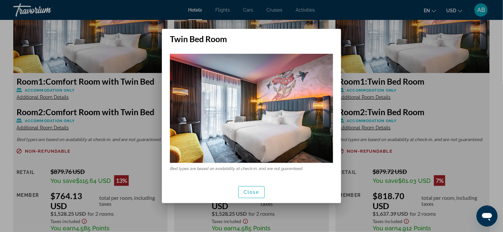
scroll to position [0, 0]
click at [256, 192] on span "Close" at bounding box center [252, 192] width 16 height 5
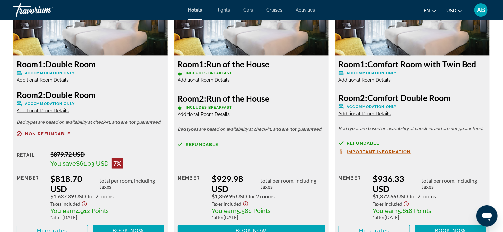
scroll to position [1228, 0]
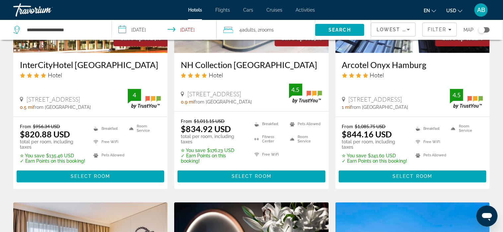
scroll to position [398, 0]
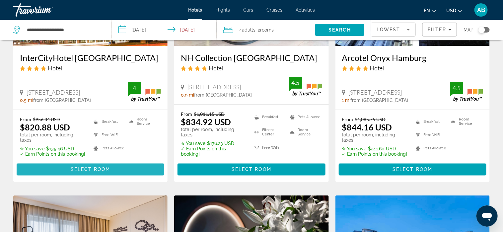
click at [93, 167] on span "Select Room" at bounding box center [91, 169] width 40 height 5
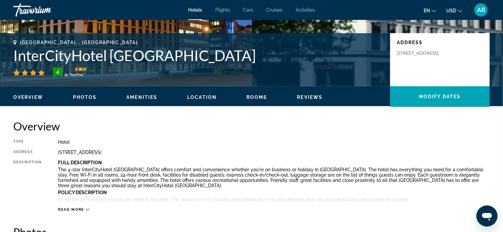
scroll to position [166, 0]
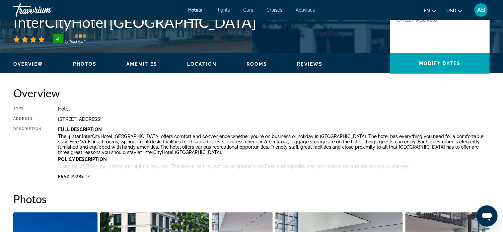
click at [85, 176] on div "Read more" at bounding box center [74, 176] width 32 height 4
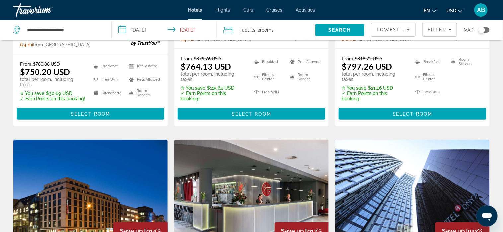
scroll to position [199, 0]
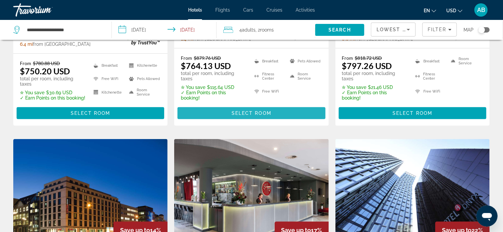
click at [252, 111] on span "Select Room" at bounding box center [252, 113] width 40 height 5
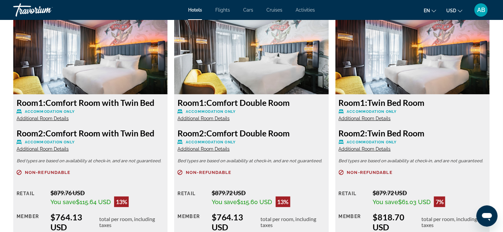
scroll to position [930, 0]
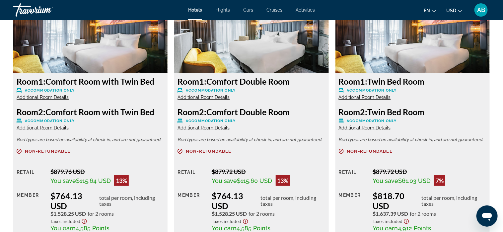
click at [204, 96] on span "Additional Room Details" at bounding box center [204, 97] width 52 height 5
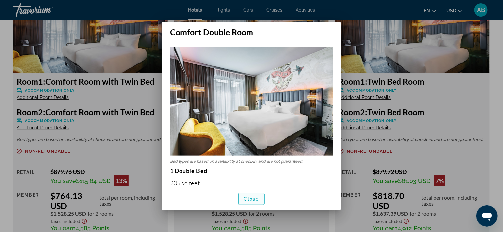
click at [256, 200] on span "Close" at bounding box center [252, 199] width 16 height 5
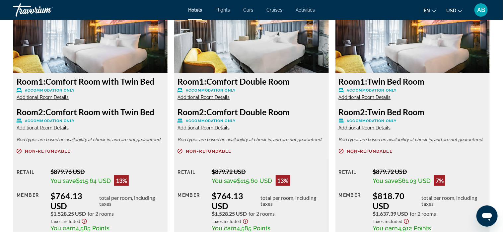
scroll to position [930, 0]
click at [362, 97] on span "Additional Room Details" at bounding box center [365, 97] width 52 height 5
click at [354, 98] on span "Additional Room Details" at bounding box center [365, 97] width 52 height 5
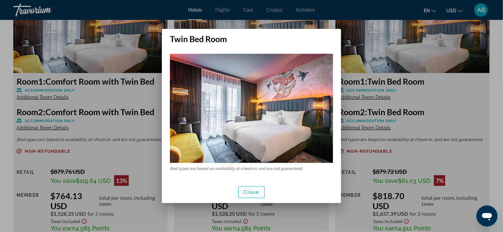
click at [249, 193] on span "Close" at bounding box center [252, 192] width 16 height 5
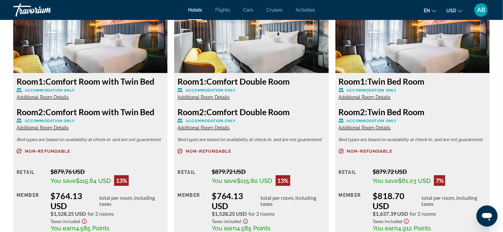
scroll to position [930, 0]
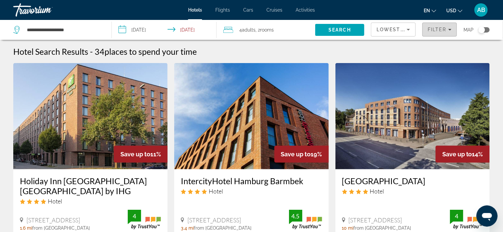
click at [435, 30] on span "Filter" at bounding box center [437, 29] width 19 height 5
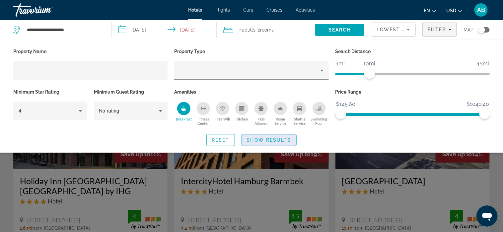
click at [264, 140] on span "Show Results" at bounding box center [269, 139] width 44 height 5
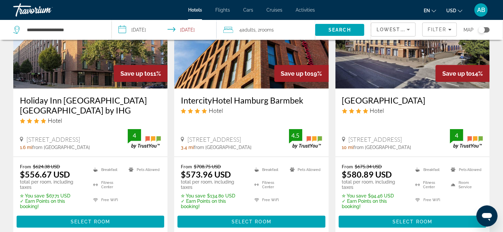
scroll to position [100, 0]
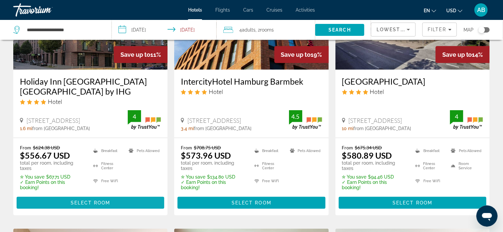
click at [93, 200] on span "Select Room" at bounding box center [91, 202] width 40 height 5
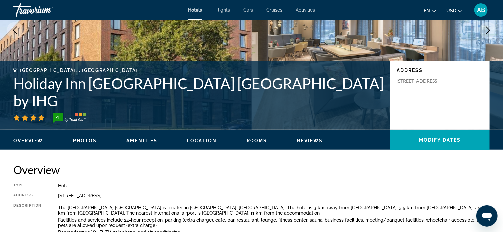
scroll to position [133, 0]
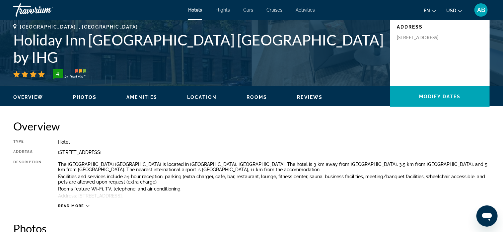
click at [87, 205] on icon "Main content" at bounding box center [88, 206] width 4 height 4
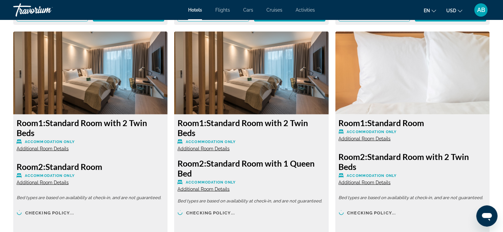
scroll to position [1195, 0]
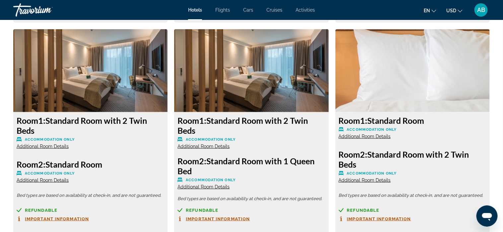
click at [201, 147] on span "Additional Room Details" at bounding box center [204, 146] width 52 height 5
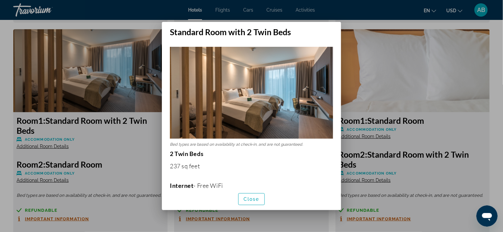
scroll to position [0, 0]
click at [249, 198] on span "Close" at bounding box center [252, 199] width 16 height 5
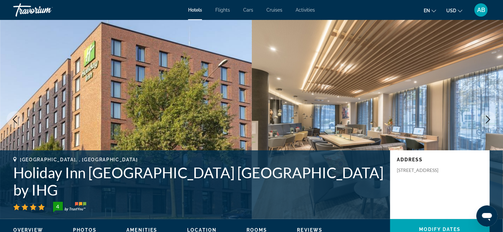
scroll to position [1195, 0]
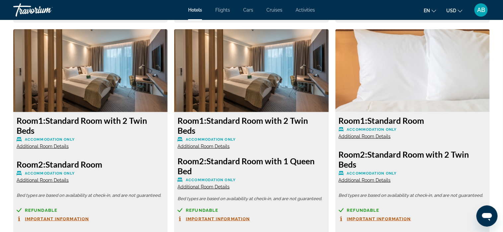
click at [210, 186] on span "Additional Room Details" at bounding box center [204, 186] width 52 height 5
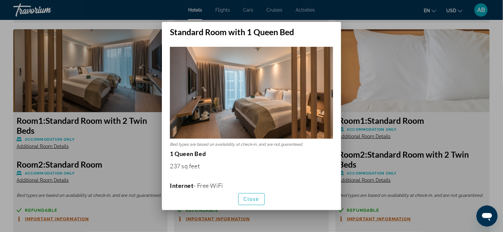
scroll to position [0, 0]
click at [253, 199] on span "Close" at bounding box center [252, 199] width 16 height 5
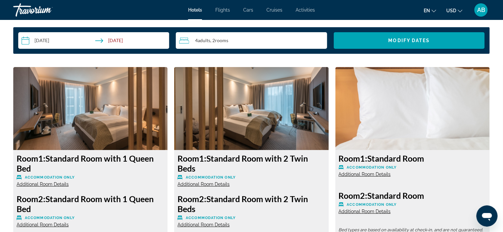
scroll to position [896, 0]
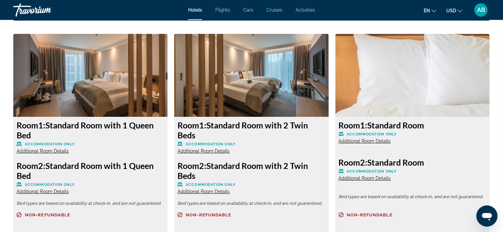
click at [201, 151] on span "Additional Room Details" at bounding box center [204, 150] width 52 height 5
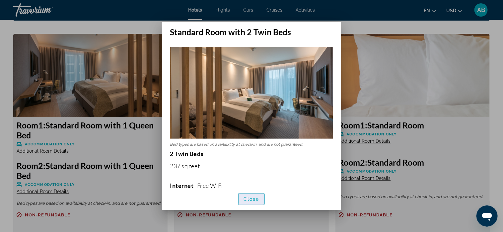
click at [251, 198] on span "Close" at bounding box center [252, 199] width 16 height 5
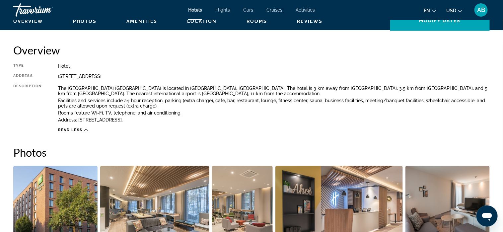
scroll to position [182, 0]
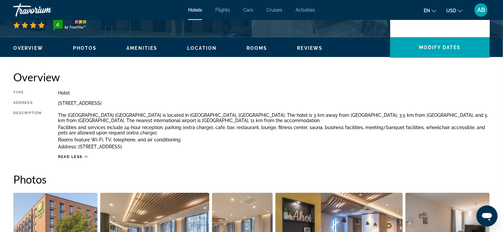
click at [203, 47] on span "Location" at bounding box center [202, 47] width 30 height 5
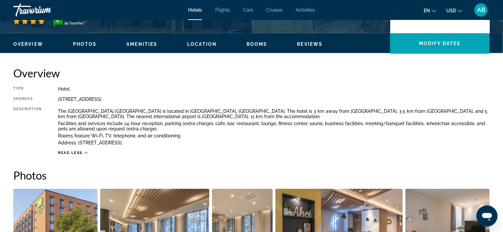
scroll to position [166, 0]
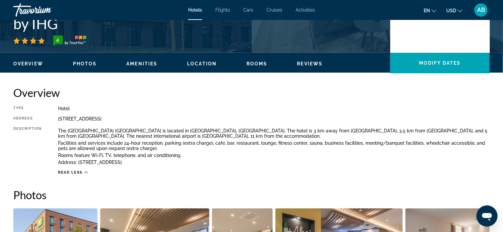
click at [81, 172] on span "Read less" at bounding box center [70, 172] width 25 height 4
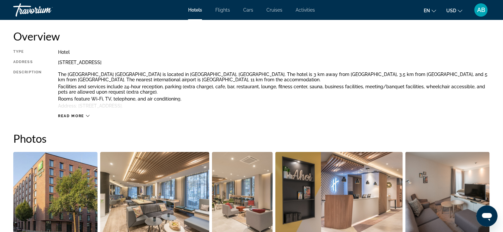
click at [87, 115] on icon "Main content" at bounding box center [88, 116] width 4 height 4
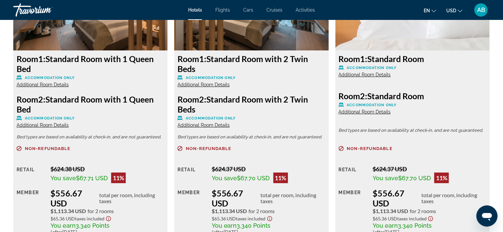
scroll to position [986, 0]
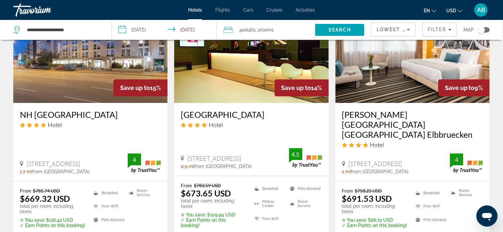
scroll to position [598, 0]
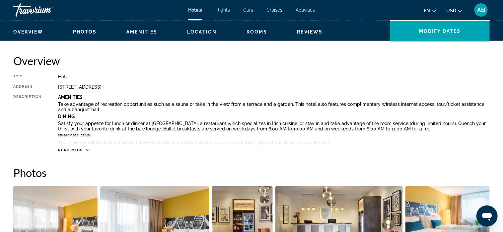
scroll to position [232, 0]
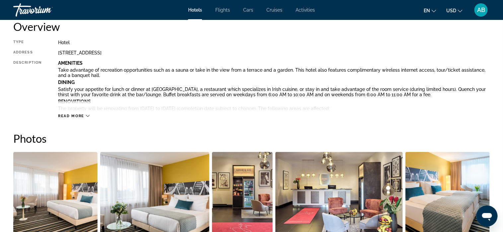
click at [87, 116] on icon "Main content" at bounding box center [88, 116] width 4 height 4
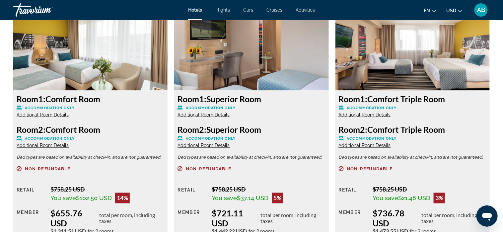
scroll to position [1295, 0]
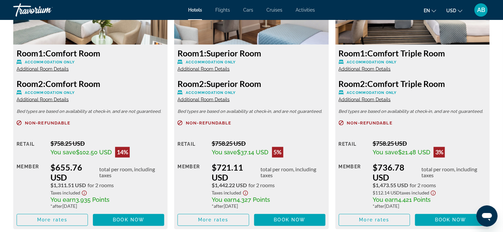
click at [37, 68] on span "Additional Room Details" at bounding box center [43, 68] width 52 height 5
click at [34, 69] on span "Additional Room Details" at bounding box center [43, 68] width 52 height 5
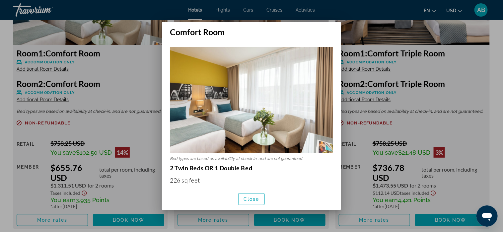
scroll to position [0, 0]
click at [246, 198] on span "Close" at bounding box center [252, 199] width 16 height 5
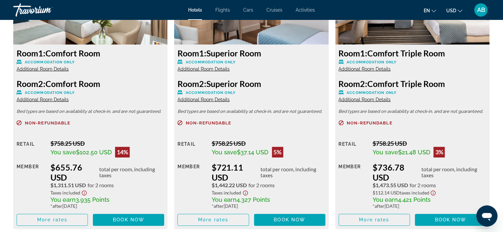
click at [213, 69] on span "Additional Room Details" at bounding box center [204, 68] width 52 height 5
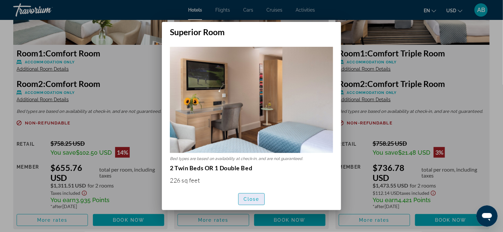
click at [247, 197] on span "Close" at bounding box center [252, 199] width 16 height 5
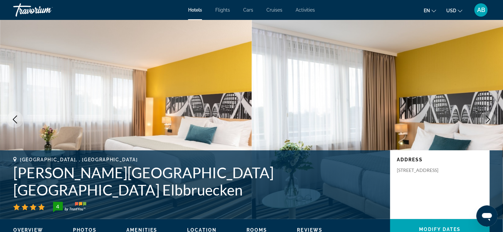
scroll to position [1295, 0]
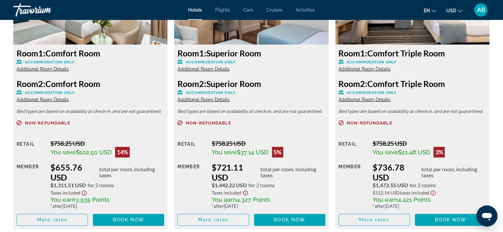
click at [368, 70] on span "Additional Room Details" at bounding box center [365, 68] width 52 height 5
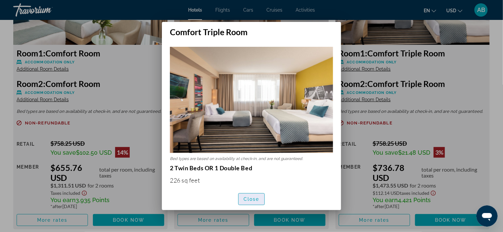
click at [259, 200] on span "Close" at bounding box center [252, 199] width 16 height 5
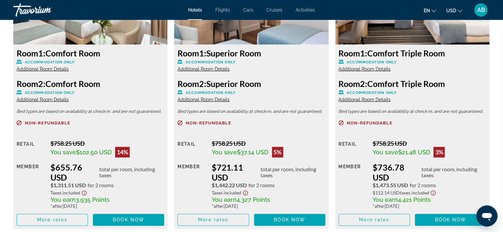
click at [206, 99] on span "Additional Room Details" at bounding box center [204, 99] width 52 height 5
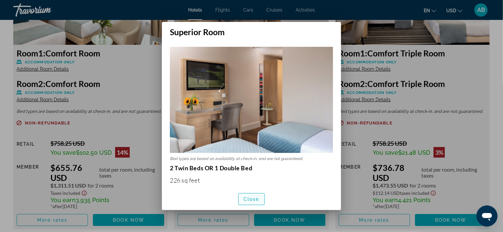
click at [255, 201] on span "Close" at bounding box center [252, 199] width 16 height 5
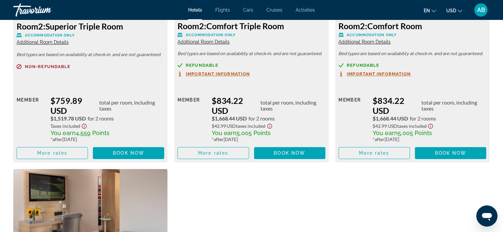
scroll to position [1593, 0]
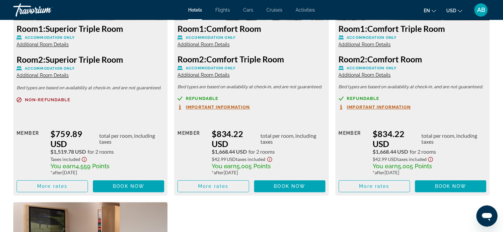
click at [201, 45] on span "Additional Room Details" at bounding box center [204, 44] width 52 height 5
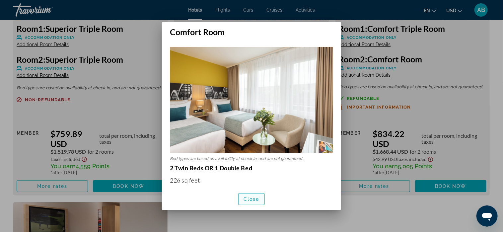
click at [250, 197] on span "Close" at bounding box center [252, 199] width 16 height 5
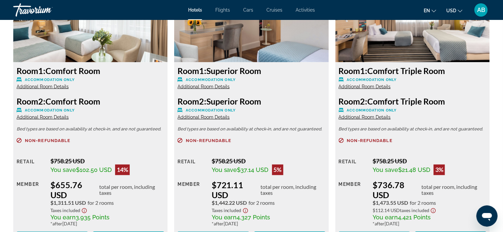
scroll to position [1261, 0]
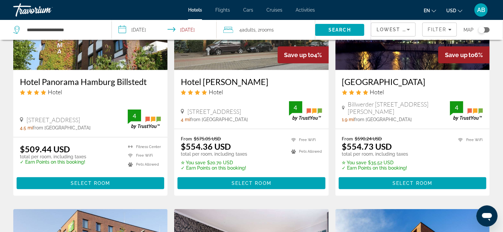
scroll to position [100, 0]
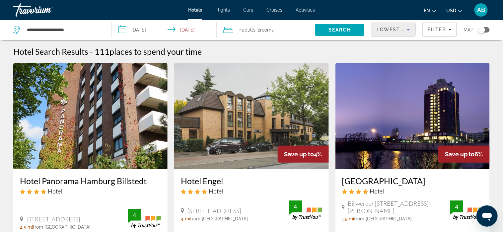
click at [389, 29] on span "Lowest Price" at bounding box center [398, 29] width 42 height 5
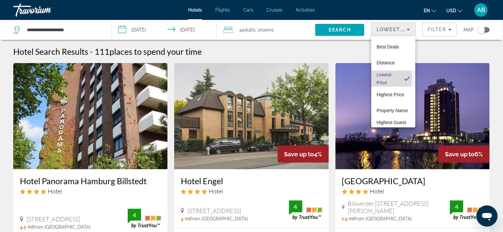
click at [391, 79] on span "Lowest Price" at bounding box center [388, 79] width 22 height 16
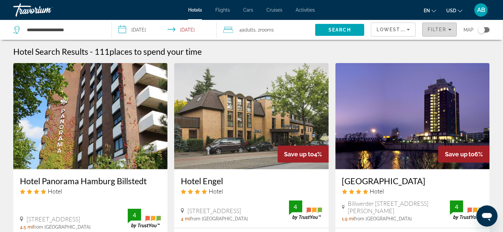
click at [435, 28] on span "Filter" at bounding box center [437, 29] width 19 height 5
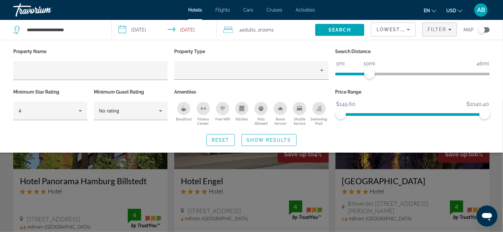
click at [188, 110] on div "Breakfast" at bounding box center [183, 108] width 13 height 13
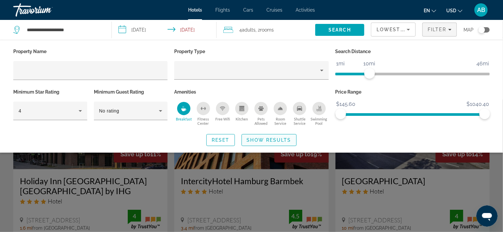
click at [275, 139] on span "Show Results" at bounding box center [269, 139] width 44 height 5
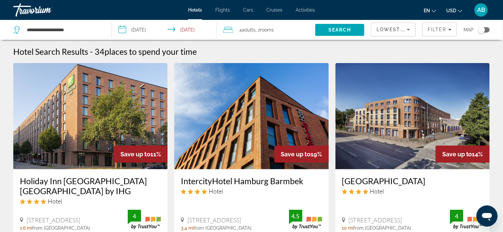
click at [275, 139] on img "Main content" at bounding box center [251, 116] width 154 height 106
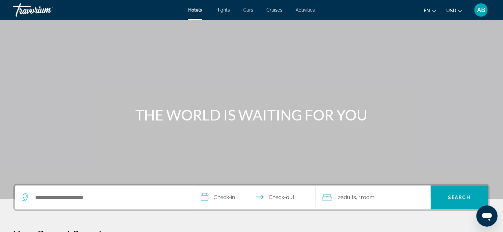
scroll to position [66, 0]
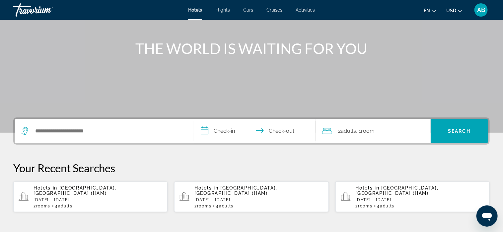
click at [106, 198] on p "[DATE] - [DATE]" at bounding box center [98, 200] width 129 height 5
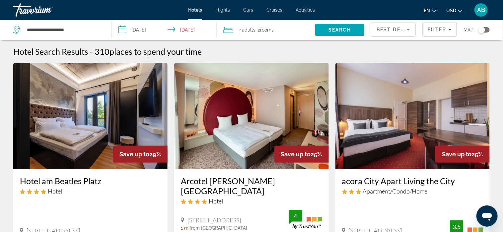
click at [387, 27] on span "Best Deals" at bounding box center [394, 29] width 35 height 5
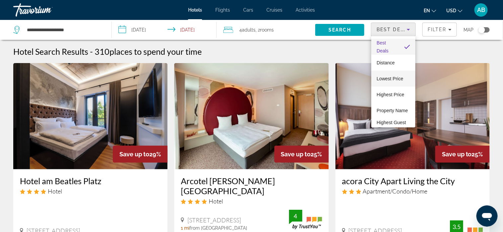
click at [394, 79] on span "Lowest Price" at bounding box center [390, 78] width 27 height 5
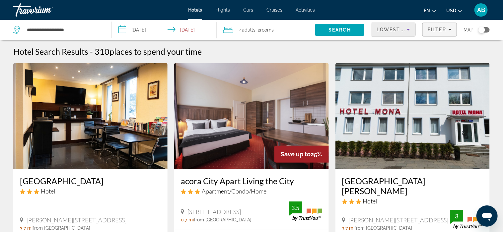
click at [438, 27] on span "Filter" at bounding box center [437, 29] width 19 height 5
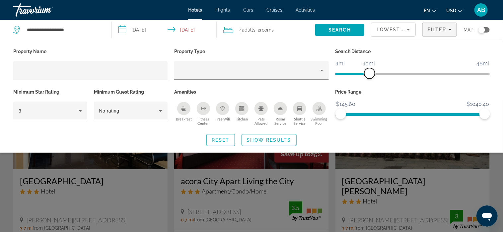
drag, startPoint x: 432, startPoint y: 75, endPoint x: 368, endPoint y: 86, distance: 64.5
click at [368, 86] on div "Search Distance 1mi 46mi 10mi" at bounding box center [412, 67] width 161 height 41
click at [81, 111] on icon "Hotel Filters" at bounding box center [80, 111] width 8 height 8
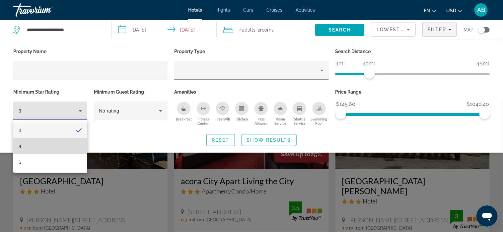
click at [70, 141] on mat-option "4" at bounding box center [50, 146] width 74 height 16
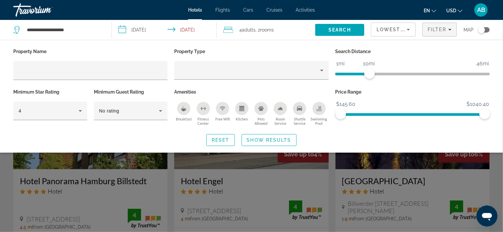
click at [187, 106] on div "Breakfast" at bounding box center [183, 108] width 13 height 13
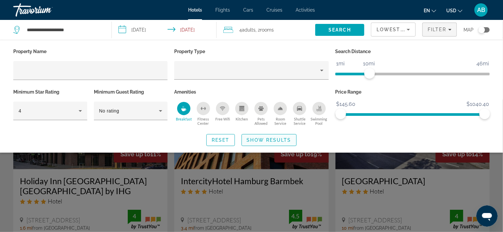
click at [273, 138] on span "Show Results" at bounding box center [269, 139] width 44 height 5
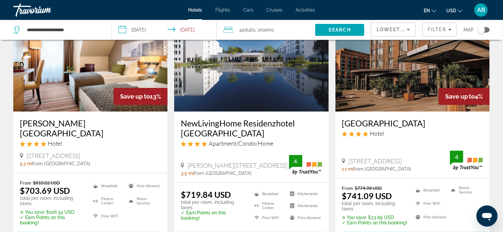
scroll to position [896, 0]
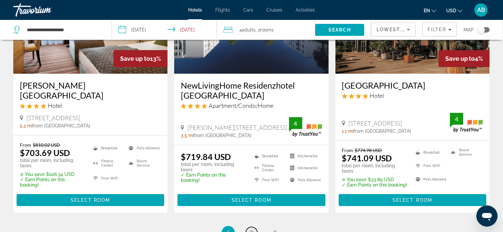
click at [252, 229] on span "2" at bounding box center [251, 232] width 3 height 7
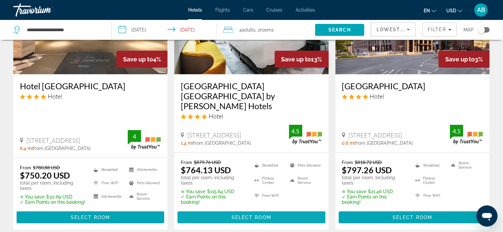
scroll to position [100, 0]
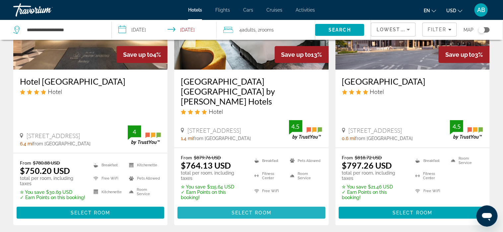
click at [250, 210] on span "Select Room" at bounding box center [252, 212] width 40 height 5
click at [0, 0] on div at bounding box center [0, 0] width 0 height 0
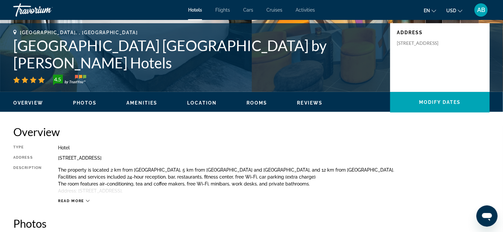
scroll to position [133, 0]
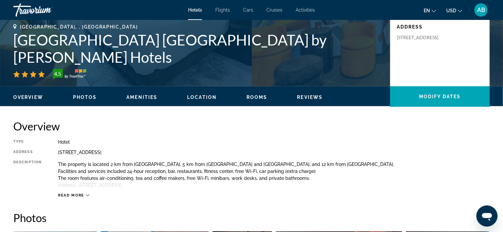
click at [85, 195] on div "Read more" at bounding box center [74, 195] width 32 height 4
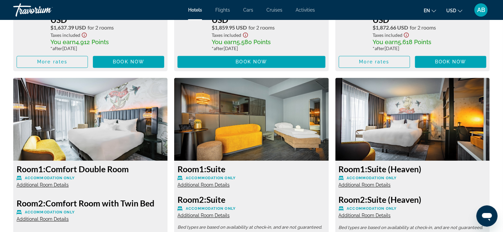
scroll to position [1459, 0]
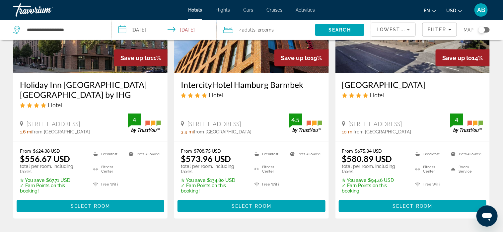
scroll to position [166, 0]
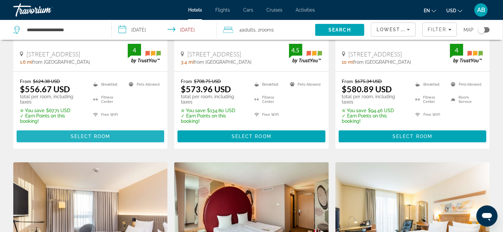
click at [91, 134] on span "Select Room" at bounding box center [91, 136] width 40 height 5
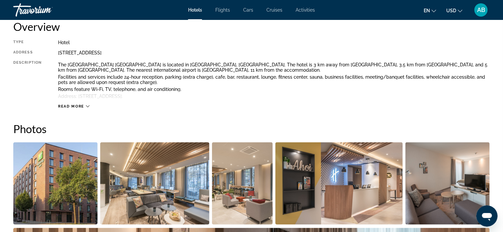
scroll to position [199, 0]
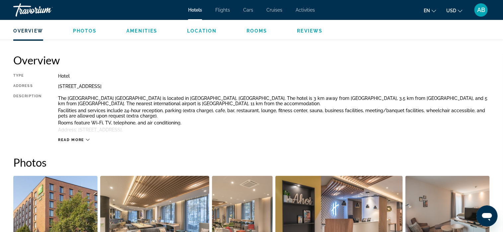
click at [86, 139] on icon "Main content" at bounding box center [88, 140] width 4 height 2
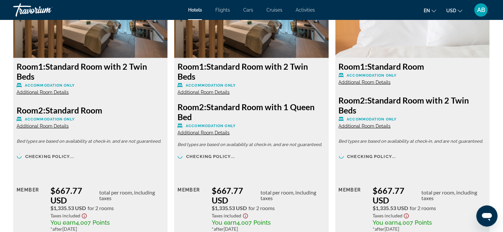
scroll to position [1261, 0]
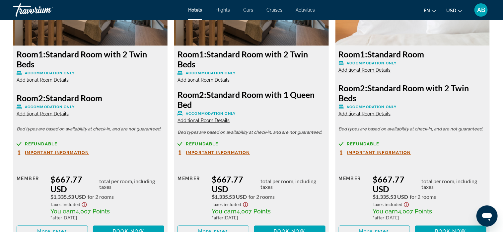
click at [205, 121] on span "Additional Room Details" at bounding box center [204, 120] width 52 height 5
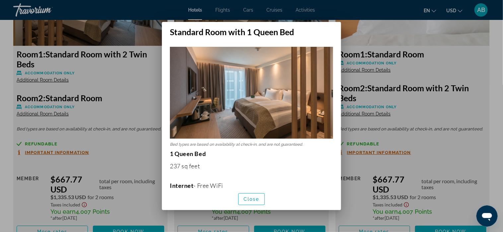
scroll to position [0, 0]
click at [254, 200] on span "Close" at bounding box center [252, 199] width 16 height 5
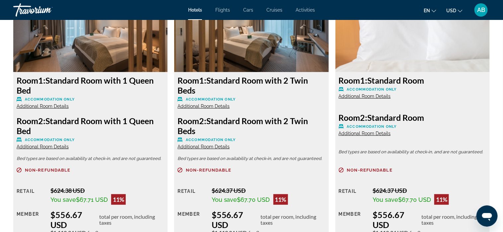
scroll to position [930, 0]
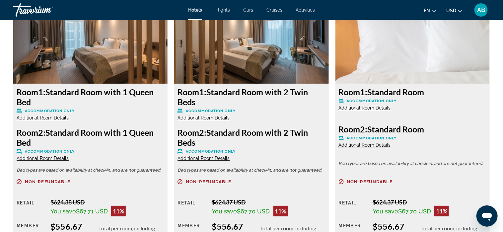
click at [208, 118] on span "Additional Room Details" at bounding box center [204, 117] width 52 height 5
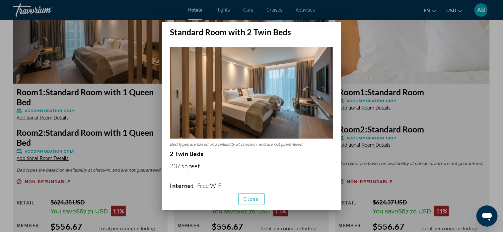
scroll to position [0, 0]
click at [250, 199] on span "Close" at bounding box center [252, 199] width 16 height 5
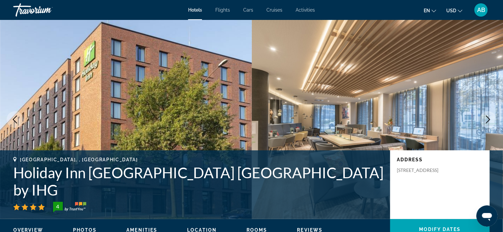
scroll to position [930, 0]
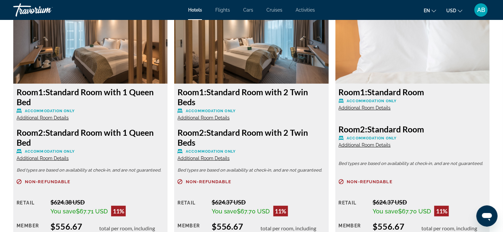
click at [212, 157] on span "Additional Room Details" at bounding box center [204, 158] width 52 height 5
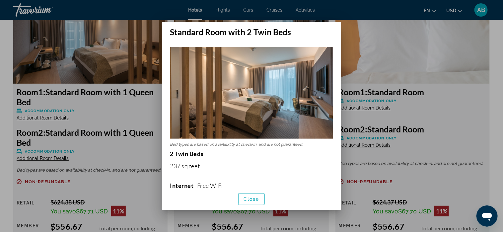
scroll to position [0, 0]
click at [248, 199] on span "Close" at bounding box center [252, 199] width 16 height 5
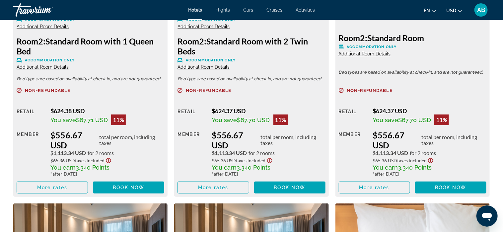
scroll to position [1029, 0]
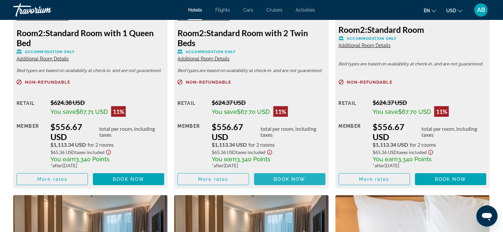
click at [282, 179] on span "Book now" at bounding box center [290, 179] width 32 height 5
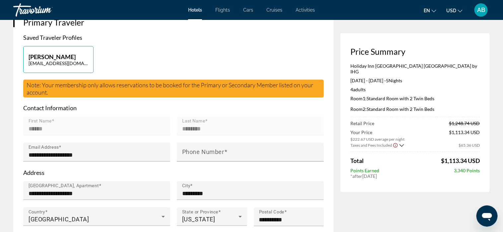
scroll to position [166, 0]
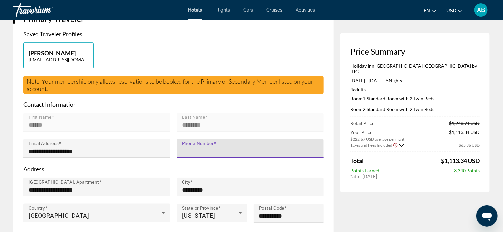
click at [229, 148] on input "Phone Number" at bounding box center [252, 151] width 140 height 8
type input "**********"
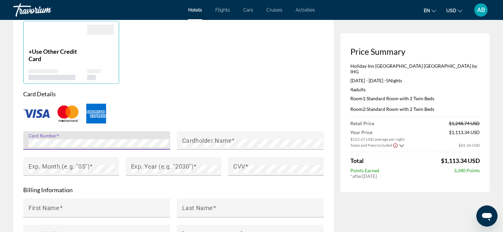
scroll to position [531, 0]
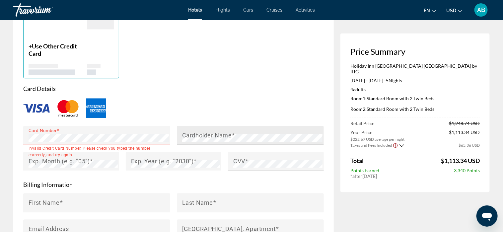
click at [209, 133] on mat-label "Cardholder Name" at bounding box center [206, 134] width 49 height 7
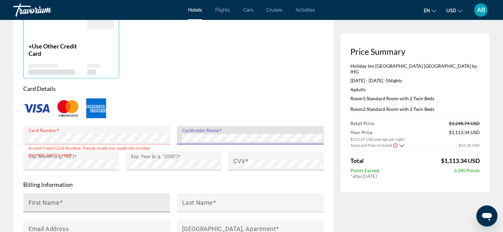
click at [107, 205] on input "First Name" at bounding box center [99, 206] width 140 height 8
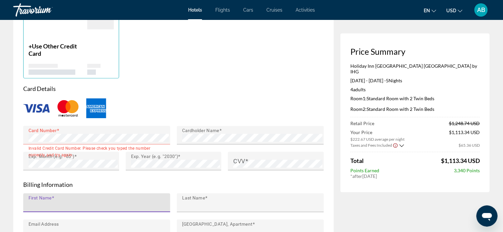
type input "******"
type input "********"
type input "**********"
type input "*********"
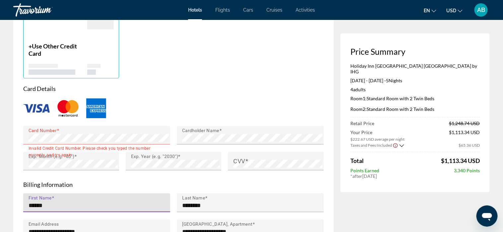
type input "**"
type input "**********"
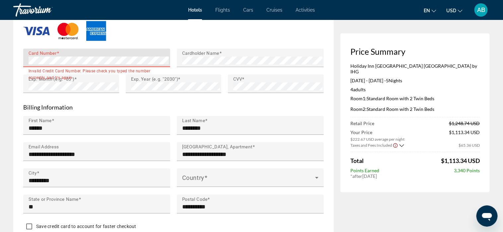
scroll to position [631, 0]
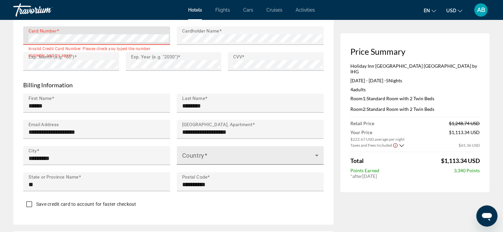
click at [316, 155] on icon "Main content" at bounding box center [316, 156] width 3 height 2
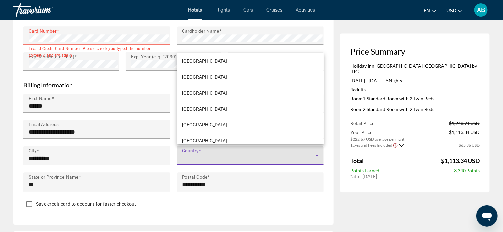
scroll to position [3784, 0]
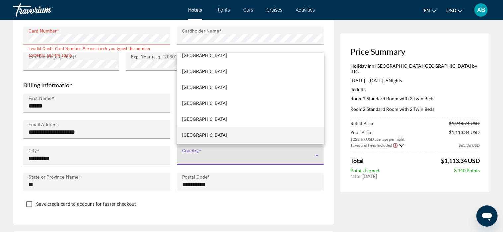
click at [260, 131] on mat-option "[GEOGRAPHIC_DATA]" at bounding box center [250, 135] width 147 height 16
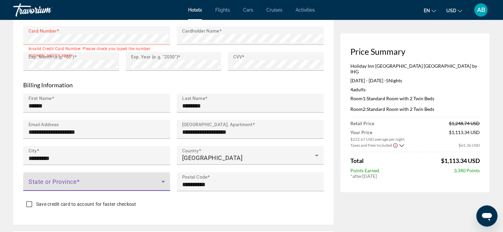
click at [164, 180] on icon "Main content" at bounding box center [163, 182] width 8 height 8
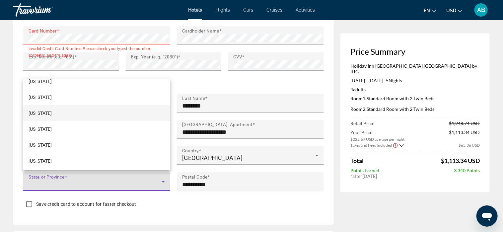
scroll to position [398, 0]
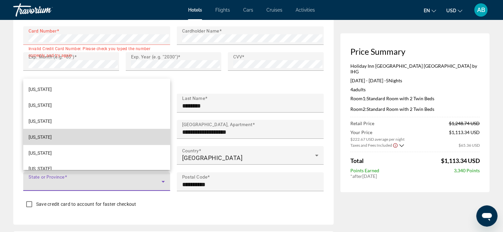
click at [153, 141] on mat-option "[US_STATE]" at bounding box center [96, 137] width 147 height 16
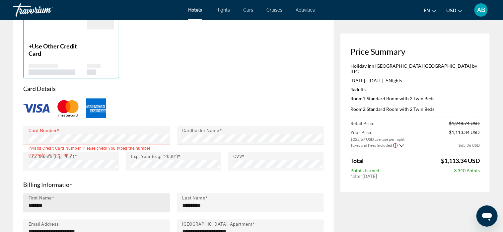
scroll to position [531, 0]
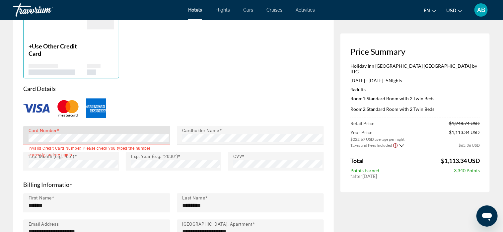
click at [255, 89] on p "Card Details" at bounding box center [173, 88] width 301 height 7
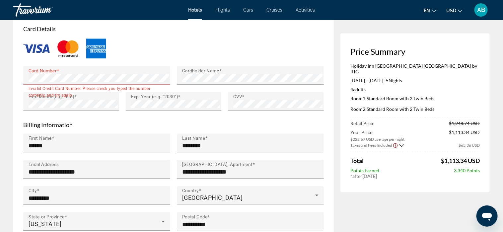
scroll to position [598, 0]
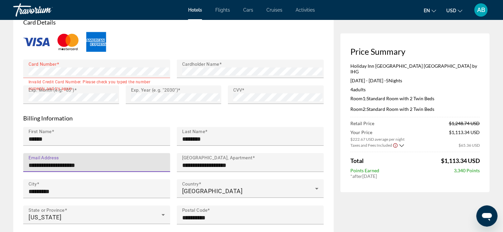
click at [103, 161] on input "**********" at bounding box center [99, 165] width 140 height 8
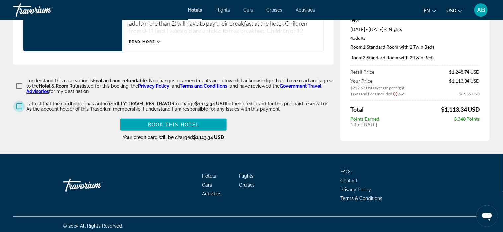
scroll to position [990, 0]
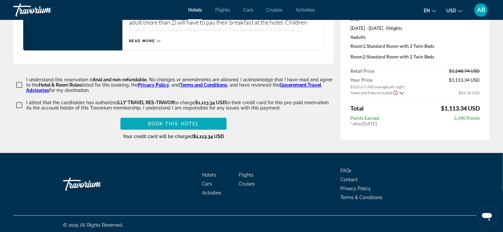
click at [182, 121] on span "Book this hotel" at bounding box center [173, 123] width 51 height 5
click at [187, 122] on span "Book this hotel" at bounding box center [173, 123] width 51 height 5
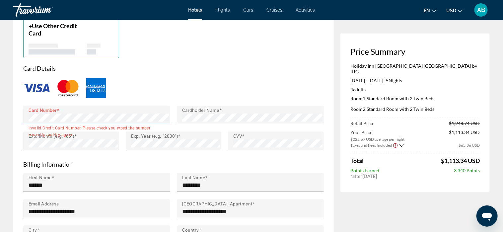
click at [66, 86] on img "Main content" at bounding box center [68, 88] width 27 height 22
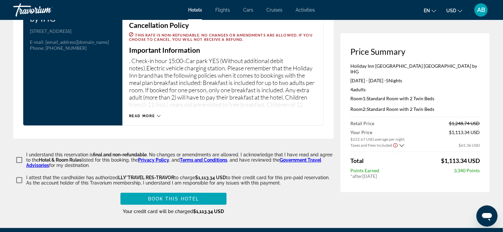
scroll to position [917, 0]
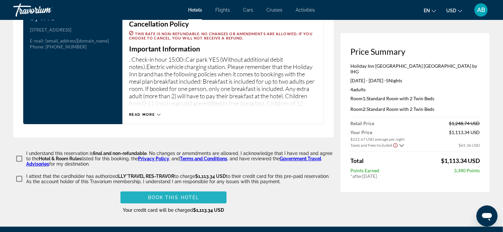
click at [169, 196] on span "Book this hotel" at bounding box center [173, 197] width 51 height 5
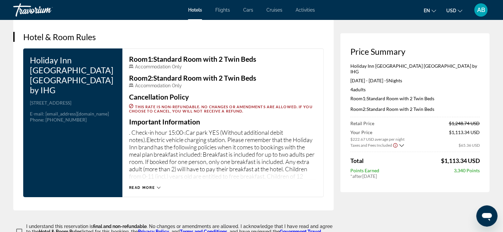
scroll to position [930, 0]
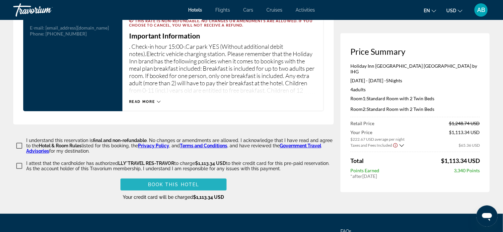
click at [177, 182] on span "Book this hotel" at bounding box center [173, 184] width 51 height 5
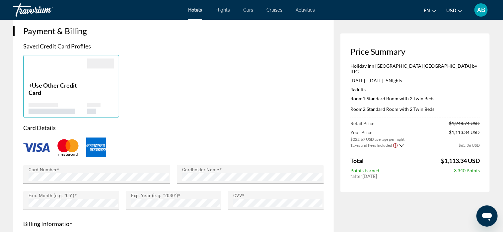
scroll to position [465, 0]
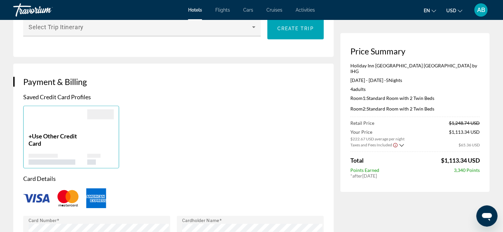
click at [466, 157] on span "$1,113.34 USD" at bounding box center [460, 160] width 39 height 7
drag, startPoint x: 473, startPoint y: 143, endPoint x: 471, endPoint y: 136, distance: 7.9
click at [473, 142] on div "Retail Price $1,248.74 USD Your Price $222.67 USD average per night $1,113.34 U…" at bounding box center [415, 150] width 129 height 58
click at [471, 135] on span "$1,113.34 USD" at bounding box center [464, 135] width 31 height 12
click at [458, 129] on span "$1,113.34 USD" at bounding box center [464, 135] width 31 height 12
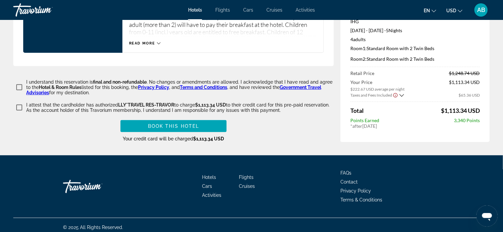
scroll to position [1014, 0]
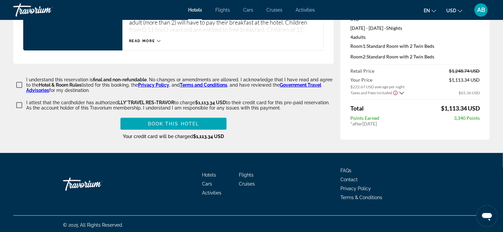
click at [209, 136] on span "$1,113.34 USD" at bounding box center [209, 136] width 31 height 5
click at [462, 106] on span "$1,113.34 USD" at bounding box center [460, 108] width 39 height 7
click at [467, 90] on span "$65.36 USD" at bounding box center [469, 92] width 21 height 5
click at [469, 79] on span "$1,113.34 USD" at bounding box center [464, 83] width 31 height 12
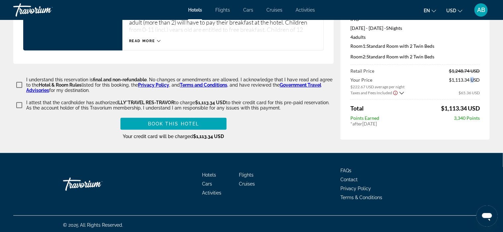
click at [469, 79] on span "$1,113.34 USD" at bounding box center [464, 83] width 31 height 12
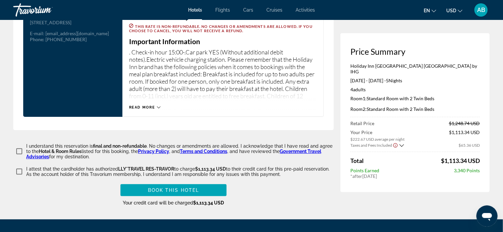
click at [422, 148] on div "Retail Price $1,248.74 USD Your Price $222.67 USD average per night $1,113.34 U…" at bounding box center [415, 150] width 129 height 58
click at [401, 143] on icon "Show Taxes and Fees breakdown" at bounding box center [402, 146] width 5 height 6
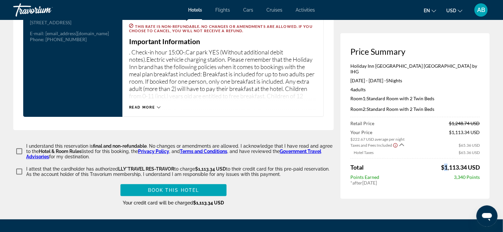
click at [413, 155] on div "Retail Price $1,248.74 USD Your Price $222.67 USD average per night $1,113.34 U…" at bounding box center [415, 153] width 129 height 65
click at [467, 96] on p "Room 1: Standard Room with 2 Twin Beds" at bounding box center [415, 99] width 129 height 6
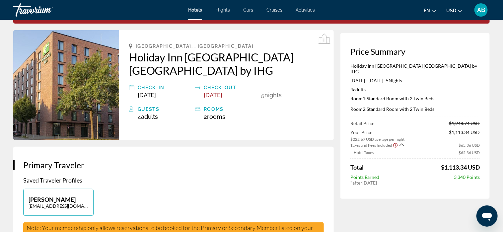
scroll to position [0, 0]
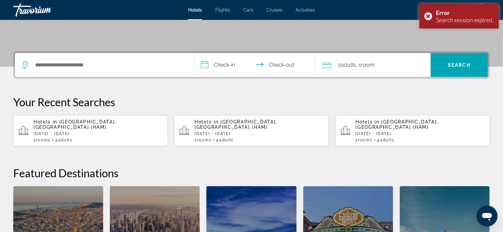
scroll to position [133, 0]
click at [104, 119] on span "[GEOGRAPHIC_DATA], [GEOGRAPHIC_DATA] (HAM)" at bounding box center [75, 124] width 83 height 11
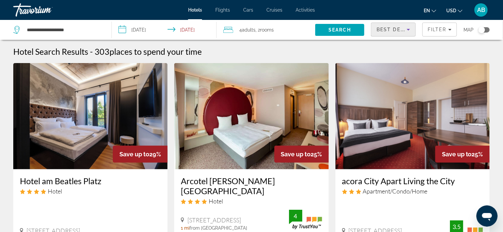
click at [389, 27] on span "Best Deals" at bounding box center [394, 29] width 35 height 5
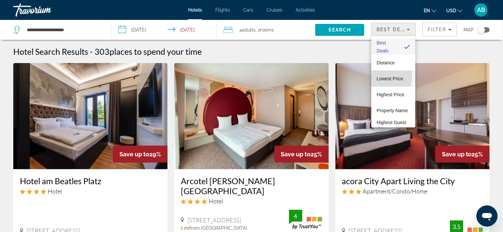
click at [381, 77] on span "Lowest Price" at bounding box center [390, 78] width 27 height 5
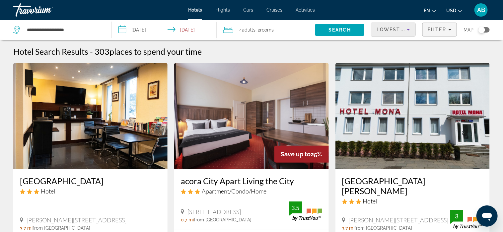
click at [437, 30] on span "Filter" at bounding box center [437, 29] width 19 height 5
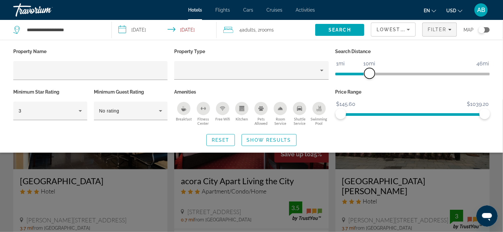
drag, startPoint x: 432, startPoint y: 71, endPoint x: 368, endPoint y: 73, distance: 63.4
click at [368, 73] on span "ngx-slider" at bounding box center [370, 73] width 11 height 11
click at [81, 111] on icon "Hotel Filters" at bounding box center [80, 111] width 8 height 8
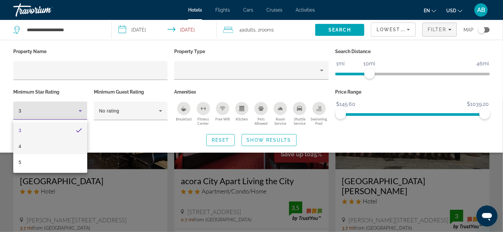
click at [41, 146] on mat-option "4" at bounding box center [50, 146] width 74 height 16
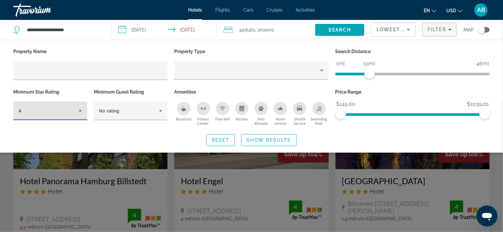
click at [187, 110] on div "Breakfast" at bounding box center [183, 108] width 13 height 13
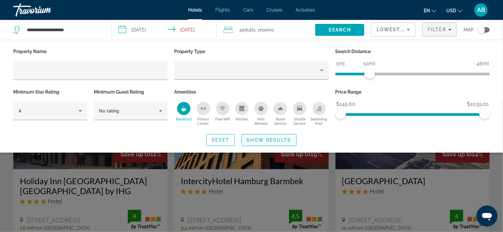
click at [264, 140] on span "Show Results" at bounding box center [269, 139] width 44 height 5
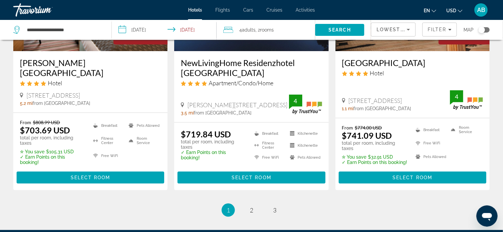
scroll to position [930, 0]
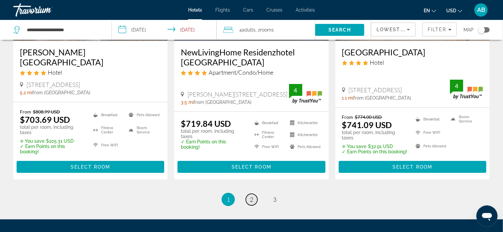
click at [253, 196] on span "2" at bounding box center [251, 199] width 3 height 7
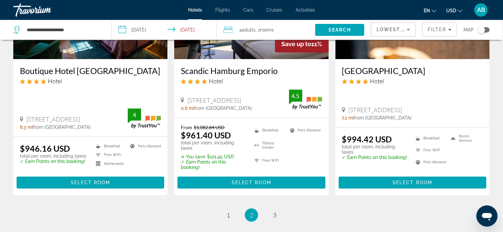
scroll to position [954, 0]
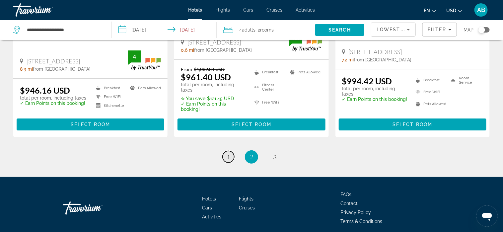
click at [230, 153] on span "1" at bounding box center [228, 156] width 3 height 7
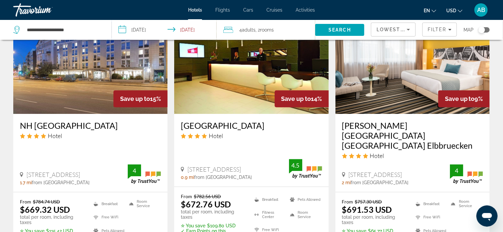
scroll to position [598, 0]
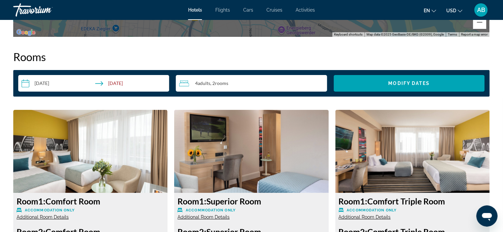
scroll to position [963, 0]
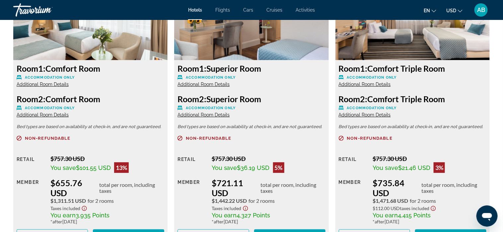
click at [30, 85] on span "Additional Room Details" at bounding box center [43, 84] width 52 height 5
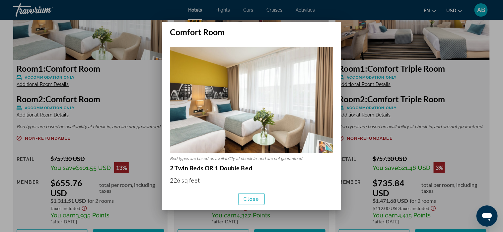
scroll to position [0, 0]
click at [252, 197] on span "Close" at bounding box center [252, 199] width 16 height 5
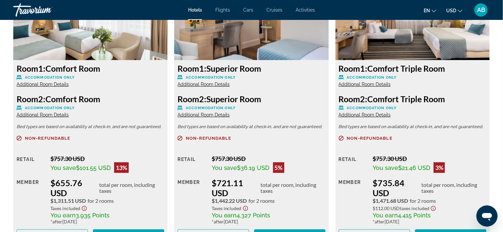
scroll to position [963, 0]
click at [217, 83] on span "Additional Room Details" at bounding box center [204, 84] width 52 height 5
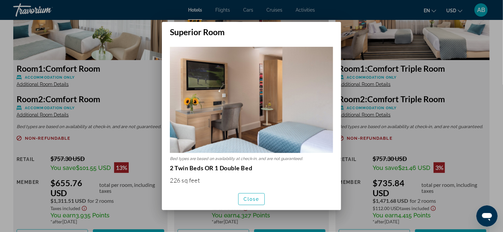
scroll to position [0, 0]
click at [254, 197] on span "Close" at bounding box center [252, 199] width 16 height 5
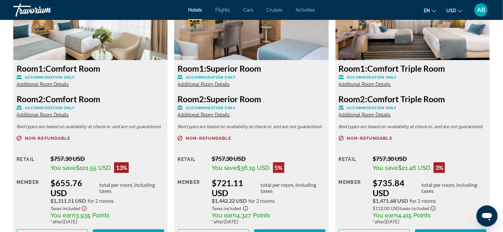
scroll to position [963, 0]
click at [366, 84] on span "Additional Room Details" at bounding box center [365, 84] width 52 height 5
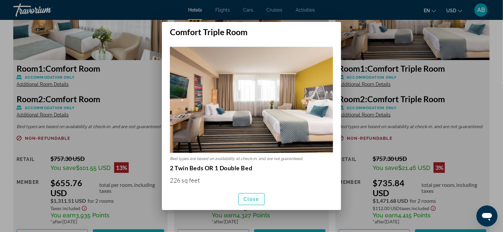
click at [256, 197] on span "Close" at bounding box center [252, 199] width 16 height 5
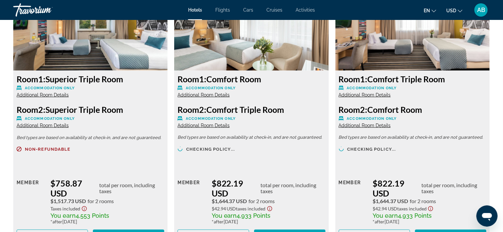
scroll to position [1228, 0]
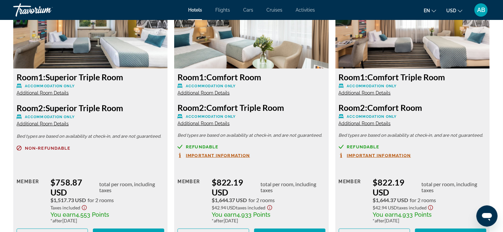
click at [208, 92] on span "Additional Room Details" at bounding box center [204, 92] width 52 height 5
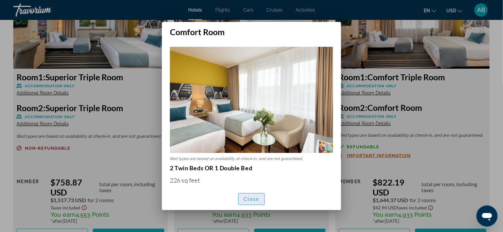
click at [251, 201] on span "Close" at bounding box center [252, 199] width 16 height 5
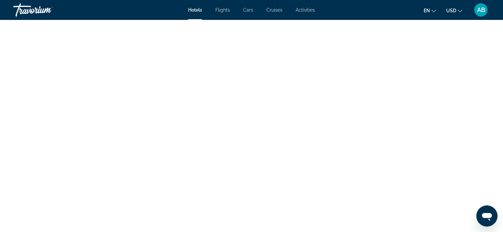
scroll to position [1826, 0]
